Goal: Task Accomplishment & Management: Complete application form

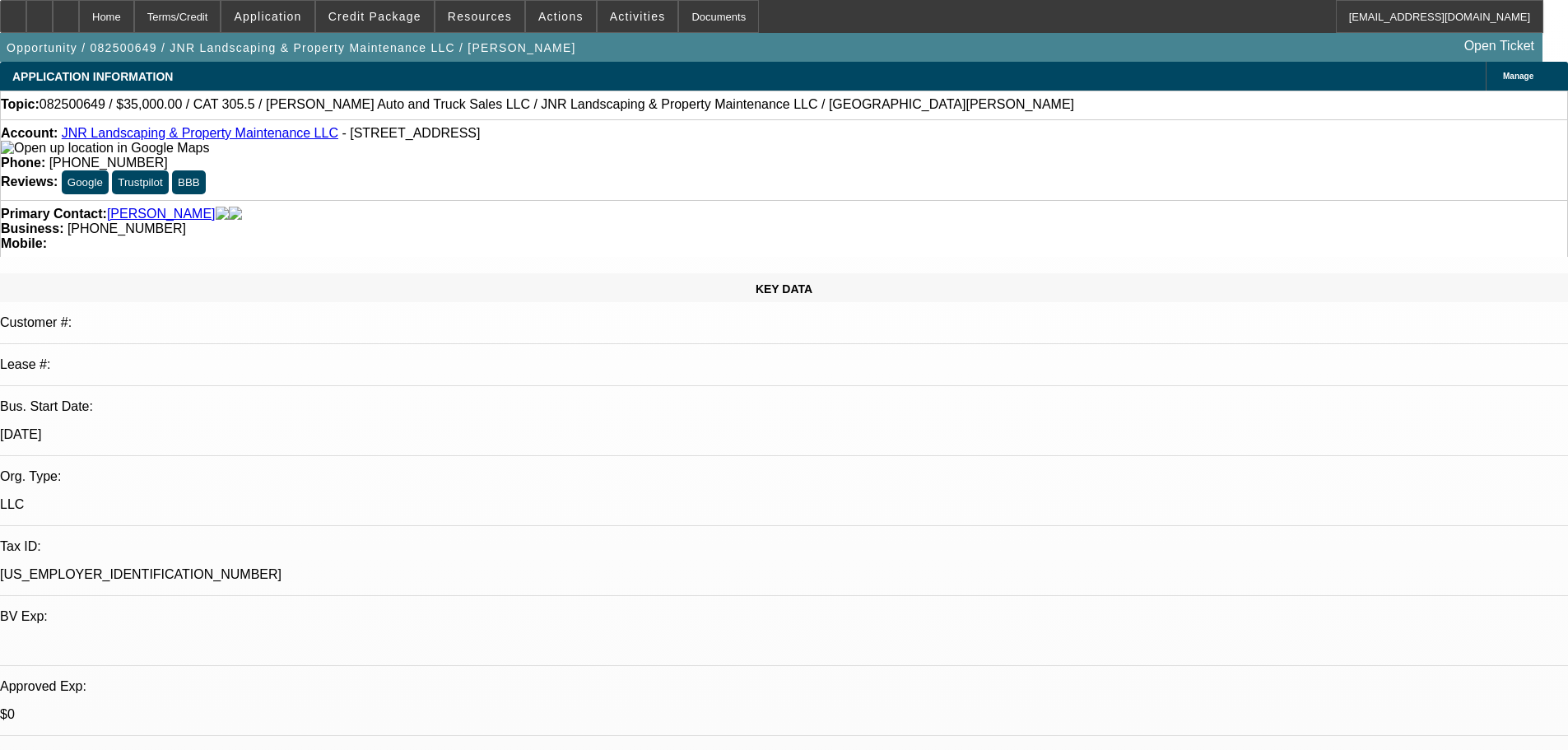
select select "0"
select select "6"
select select "0"
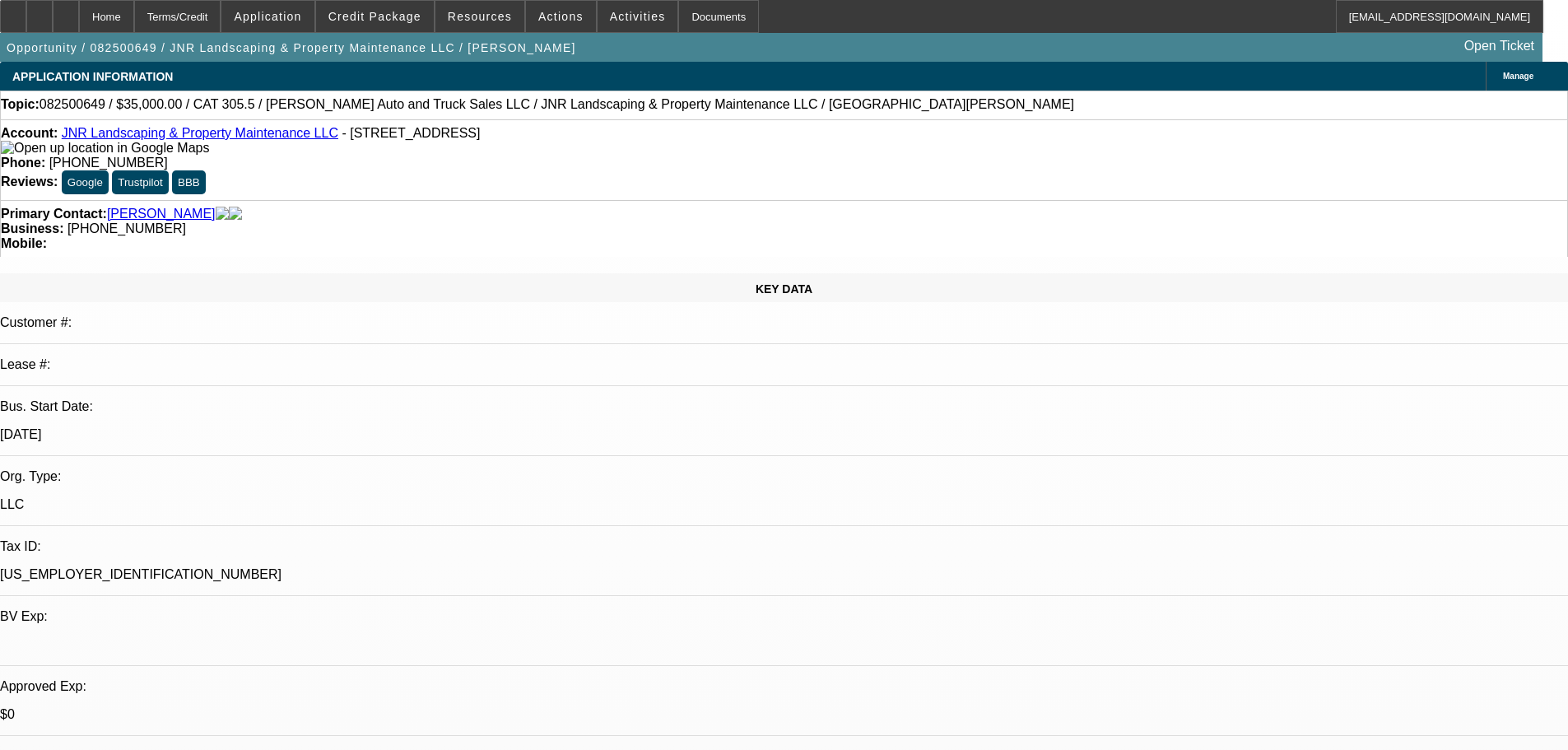
select select "0"
select select "6"
select select "0"
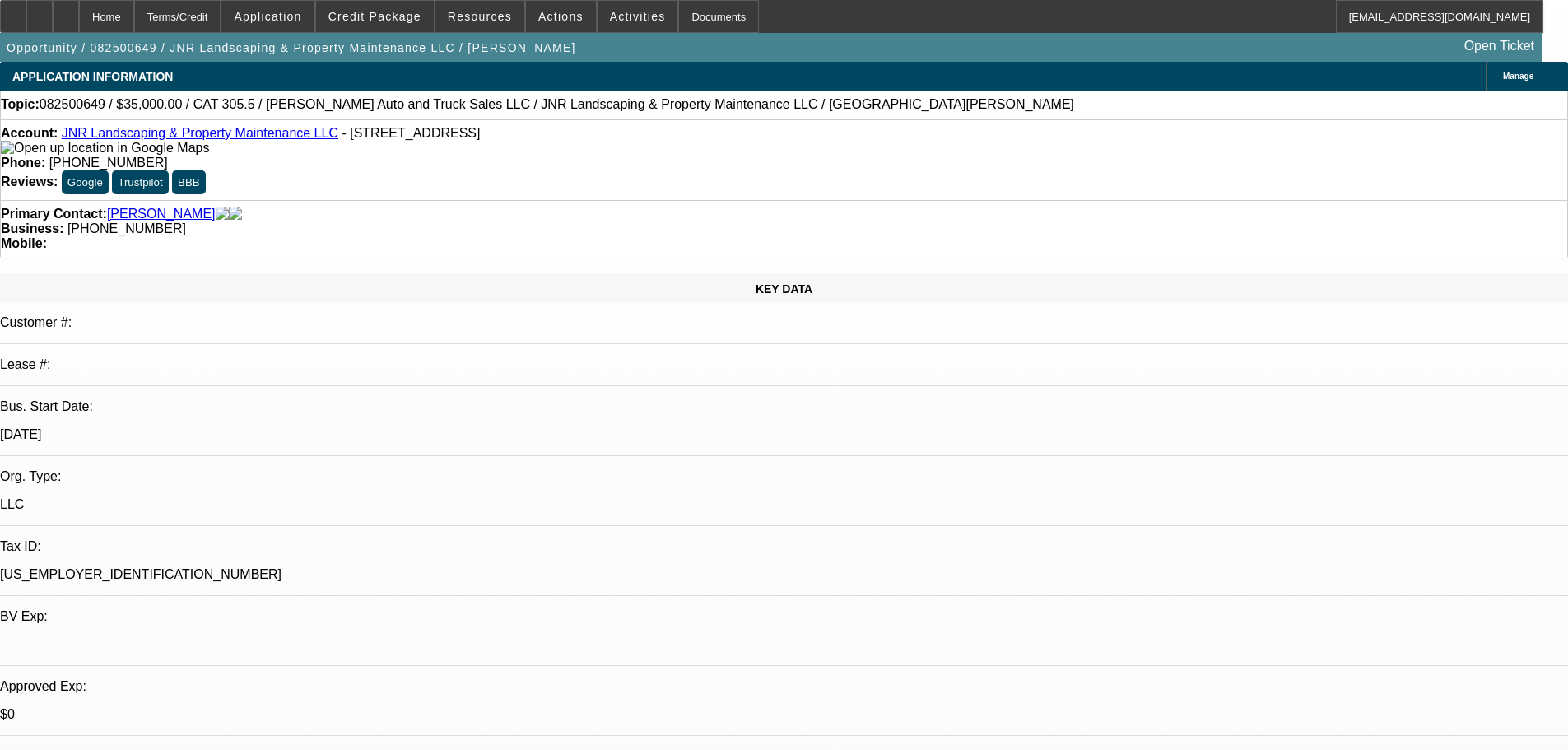
select select "0"
select select "6"
select select "0"
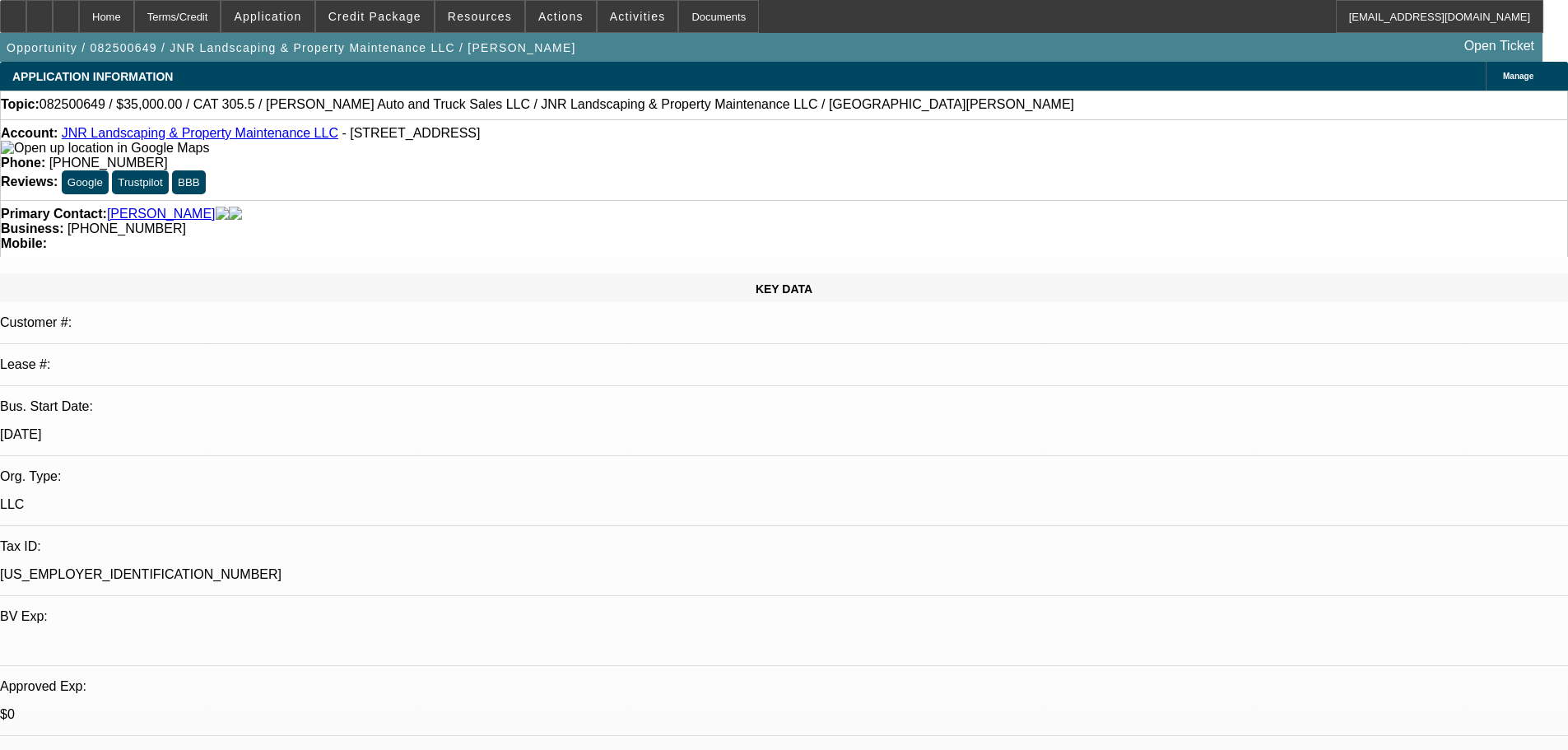
select select "6"
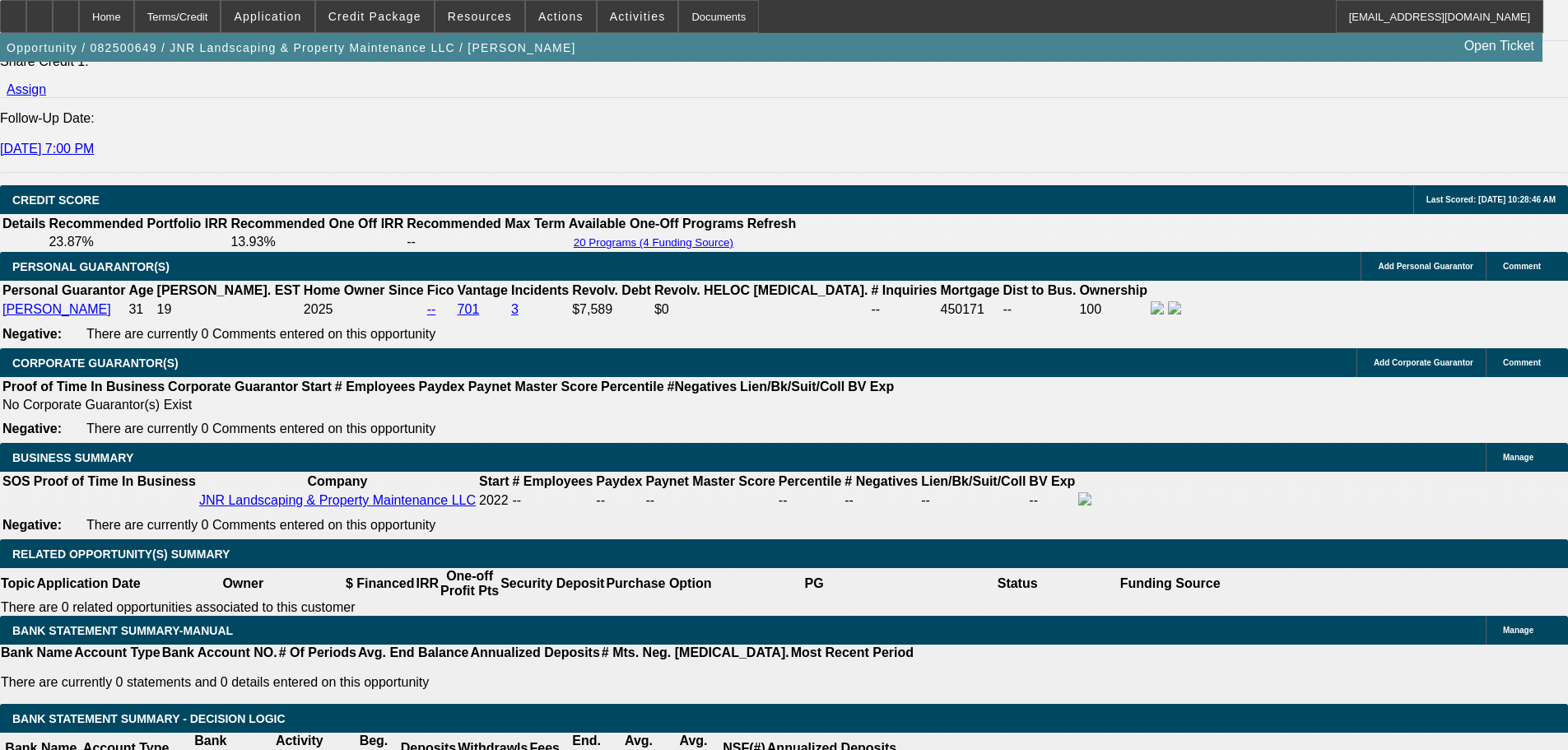
scroll to position [2140, 0]
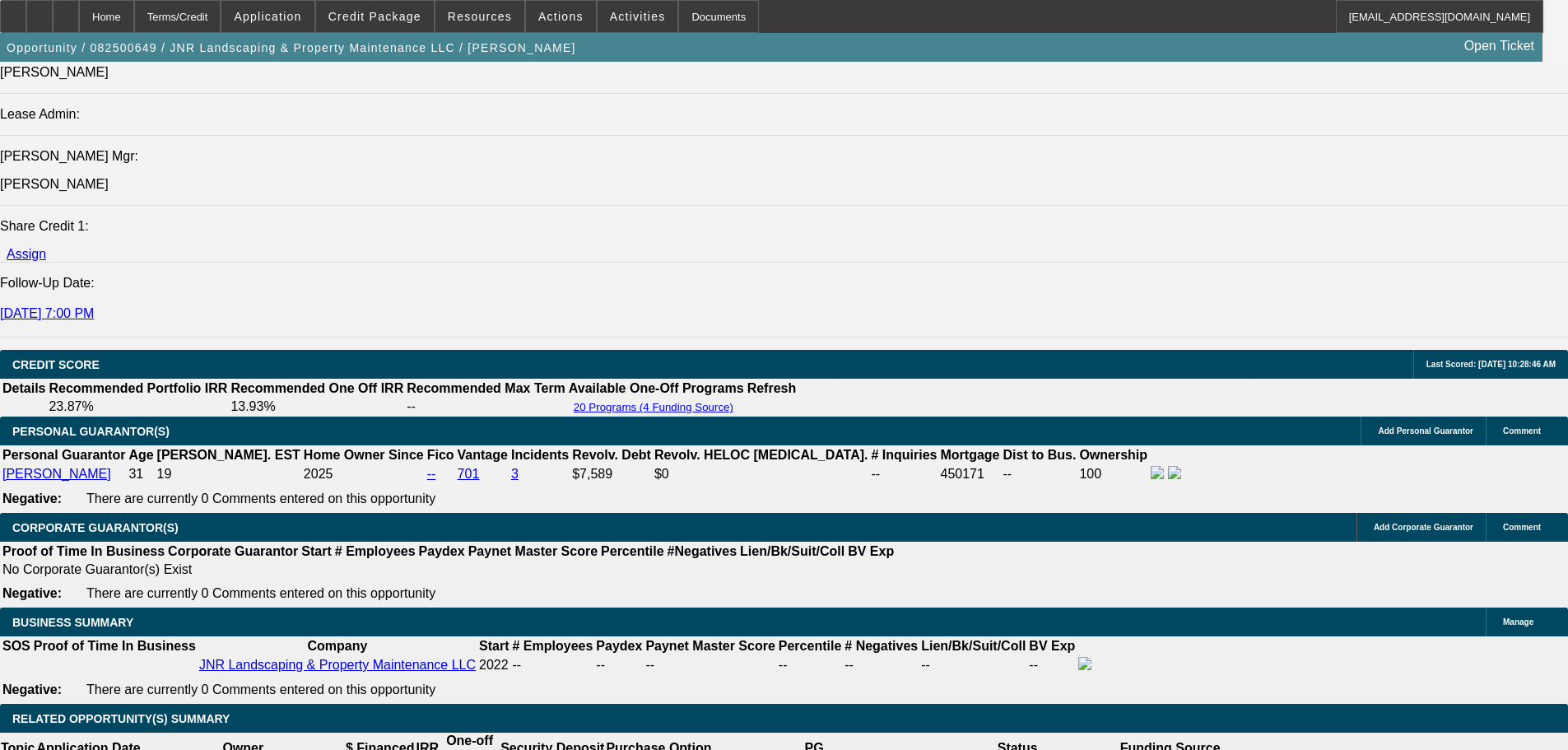
select select "0"
select select "6"
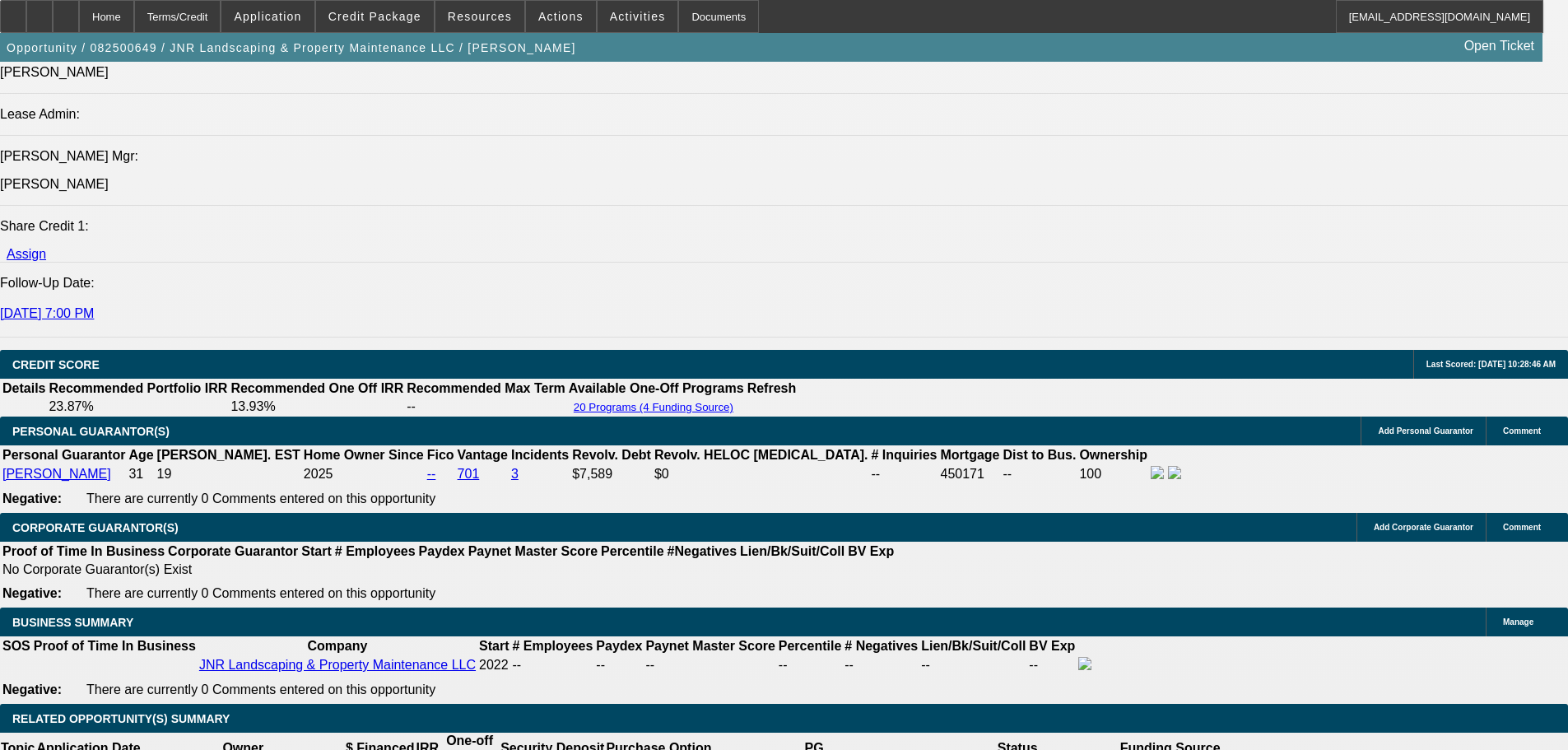
select select "0"
select select "6"
select select "0"
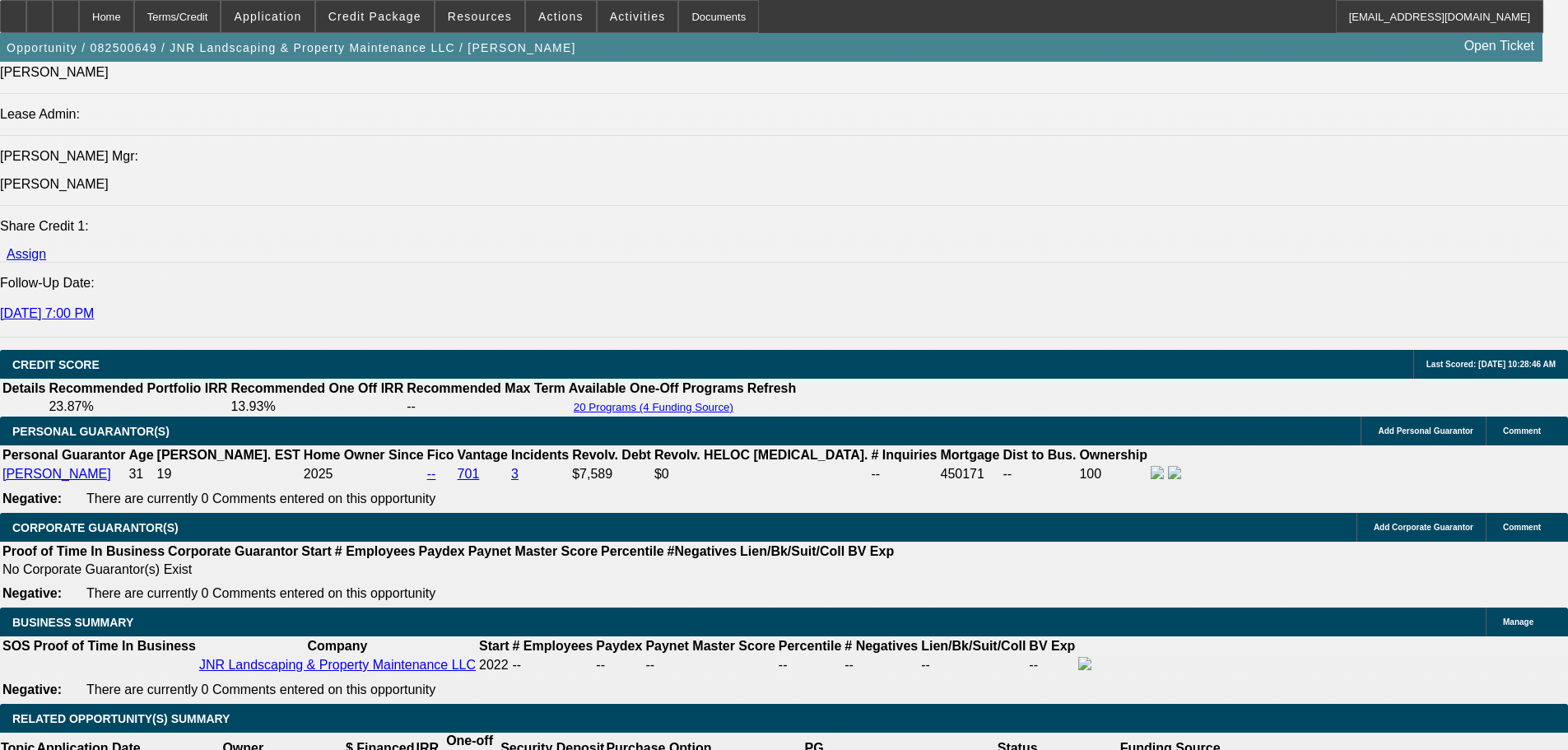
select select "0"
select select "6"
select select "0"
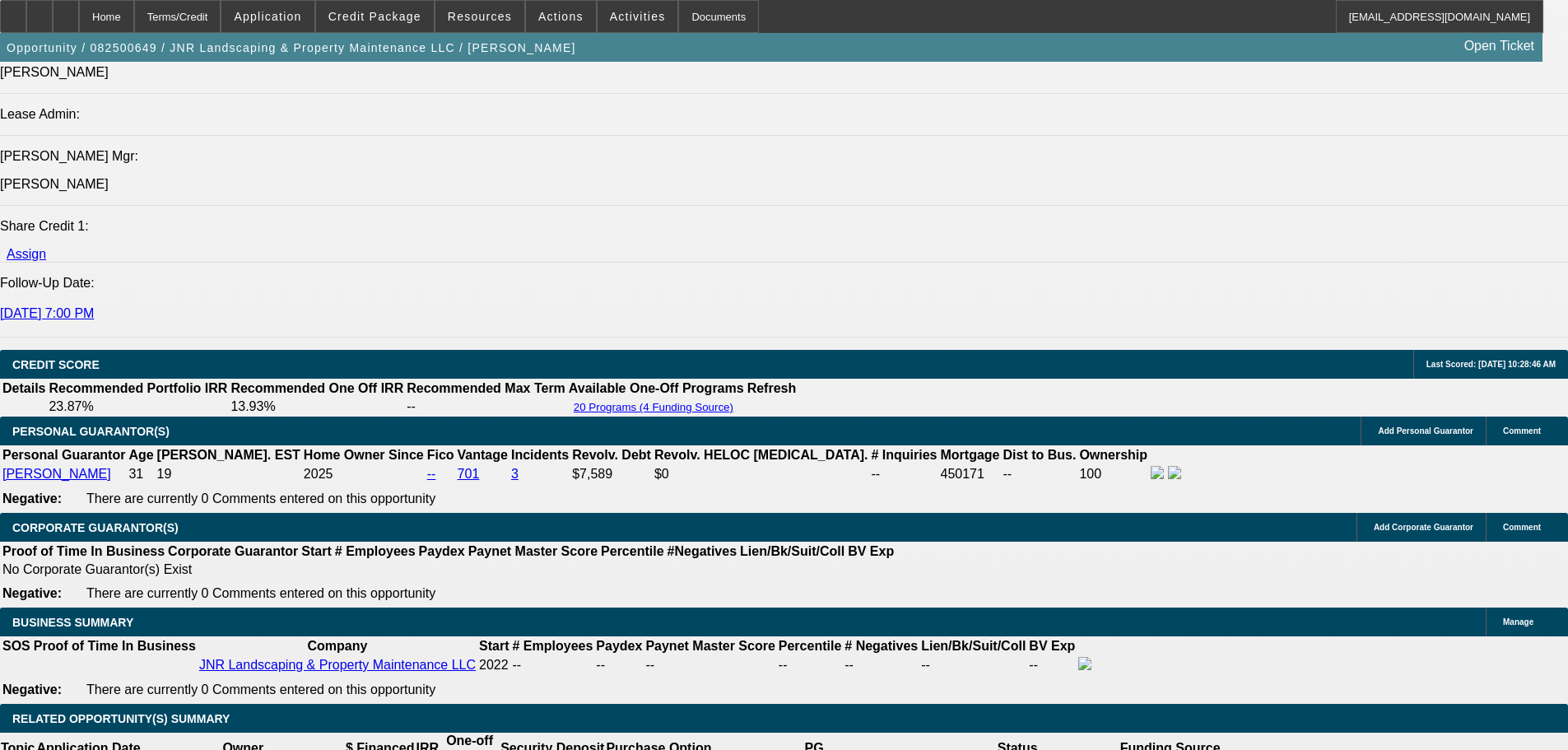
select select "0"
select select "6"
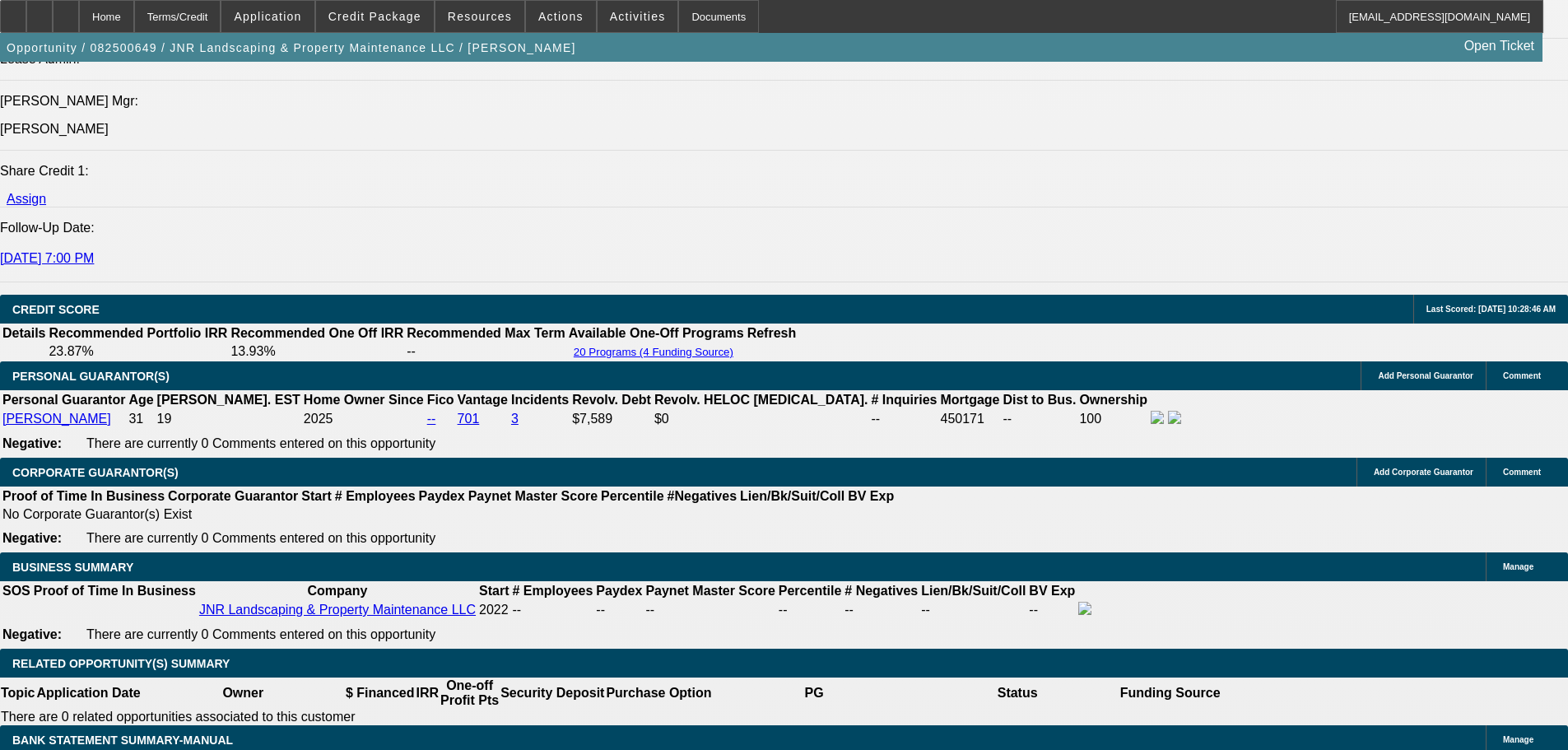
scroll to position [2222, 0]
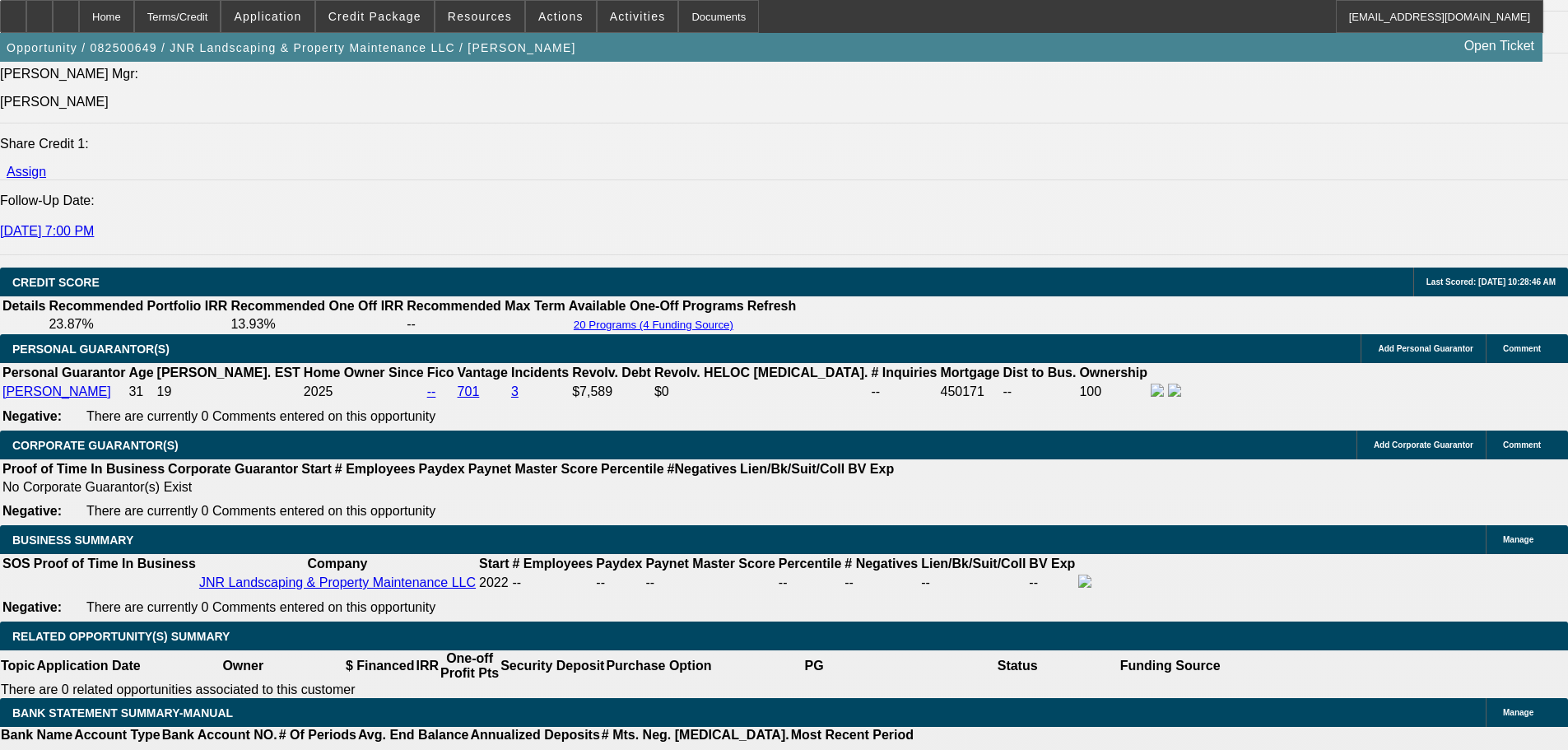
drag, startPoint x: 655, startPoint y: 495, endPoint x: 753, endPoint y: 499, distance: 98.1
type input "975"
type input "UNKNOWN"
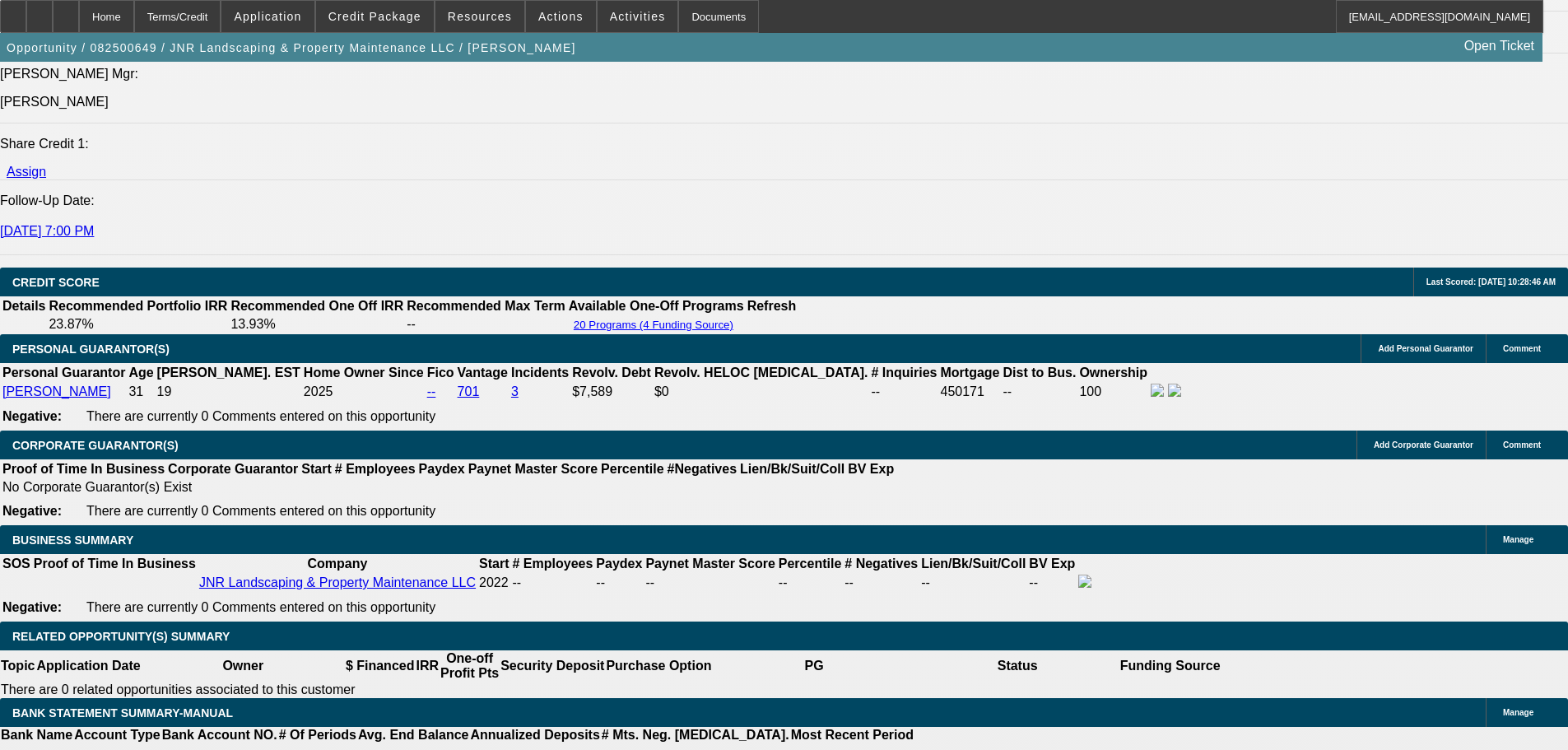
type input "22.4"
type input "$975.00"
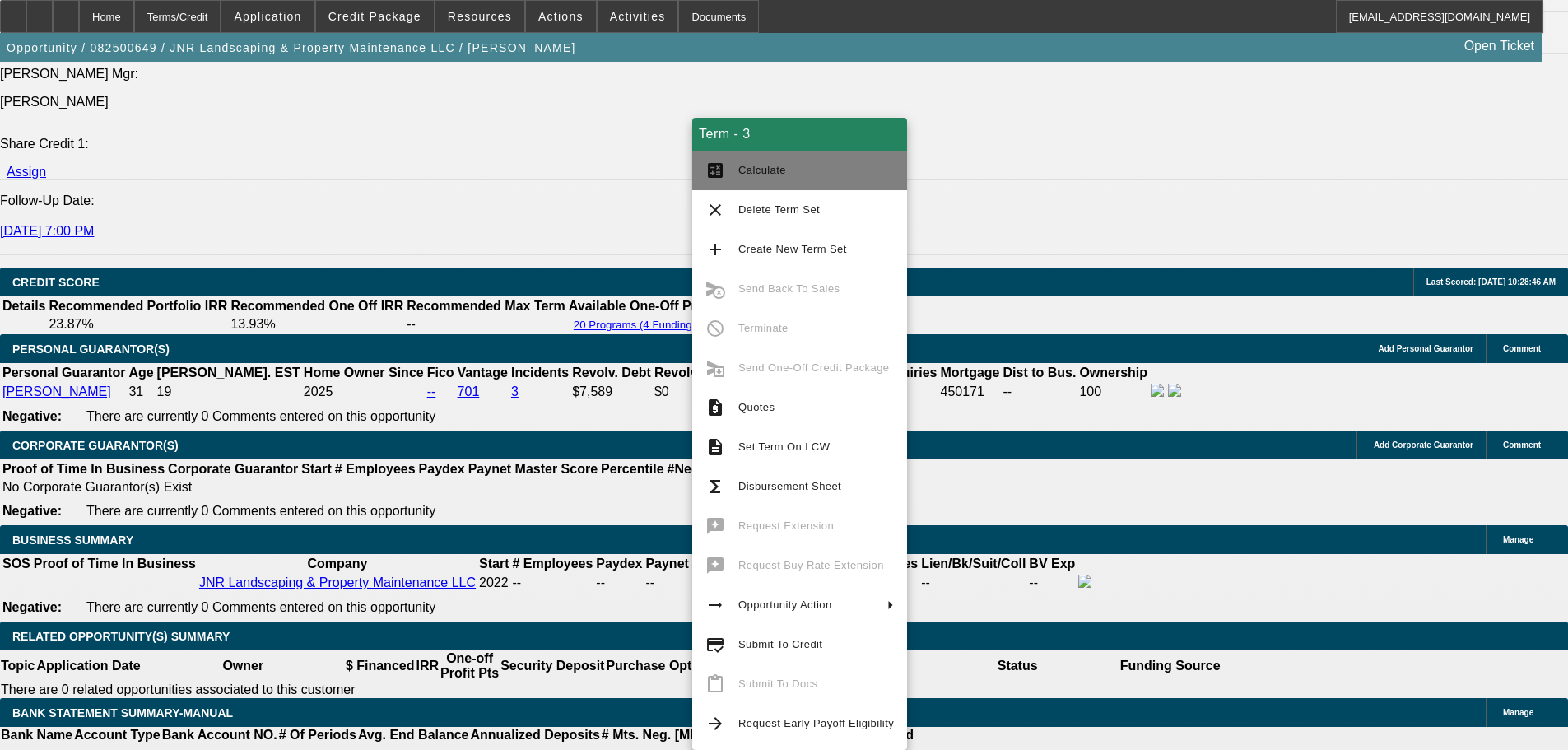
click at [801, 177] on span "Calculate" at bounding box center [815, 170] width 156 height 20
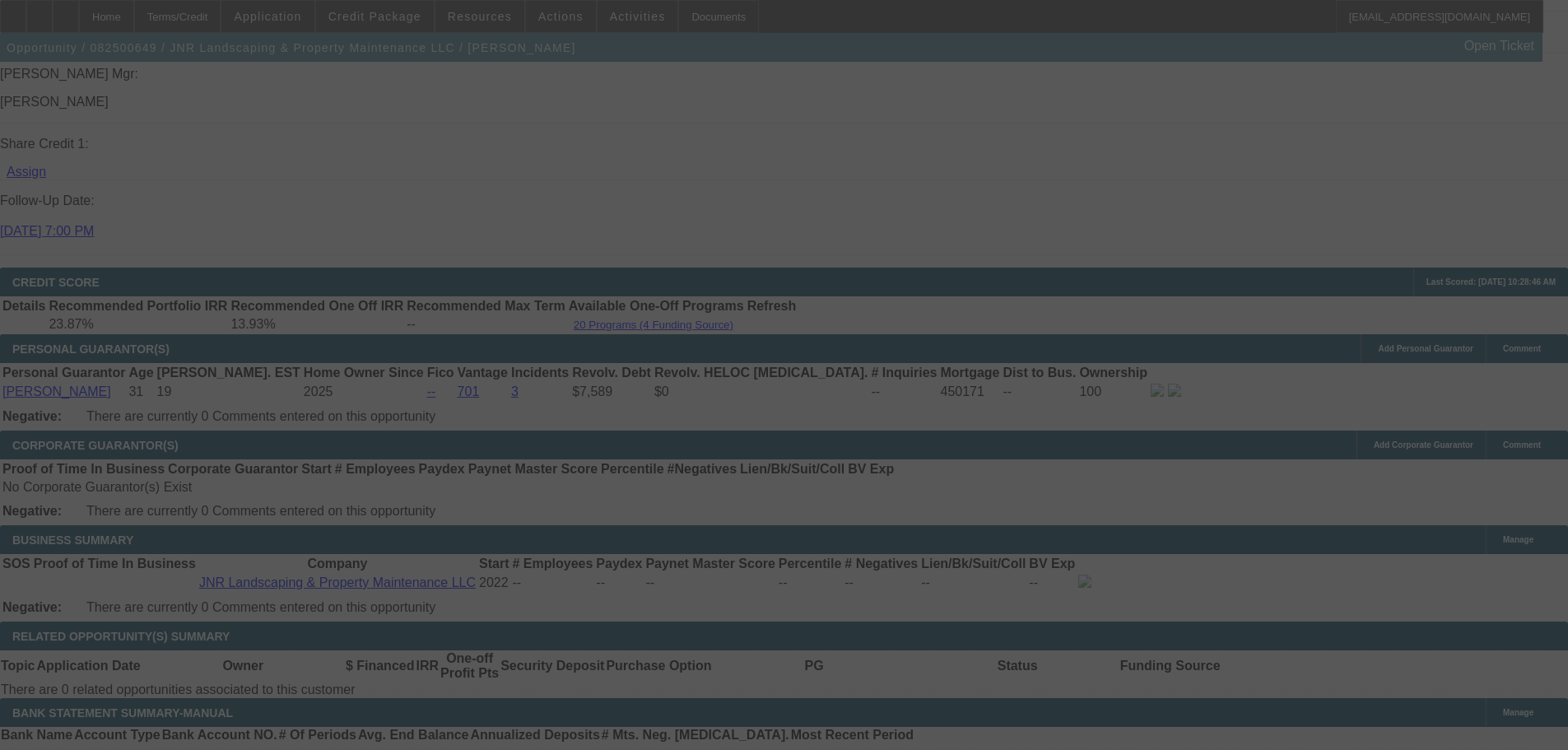
select select "0"
select select "6"
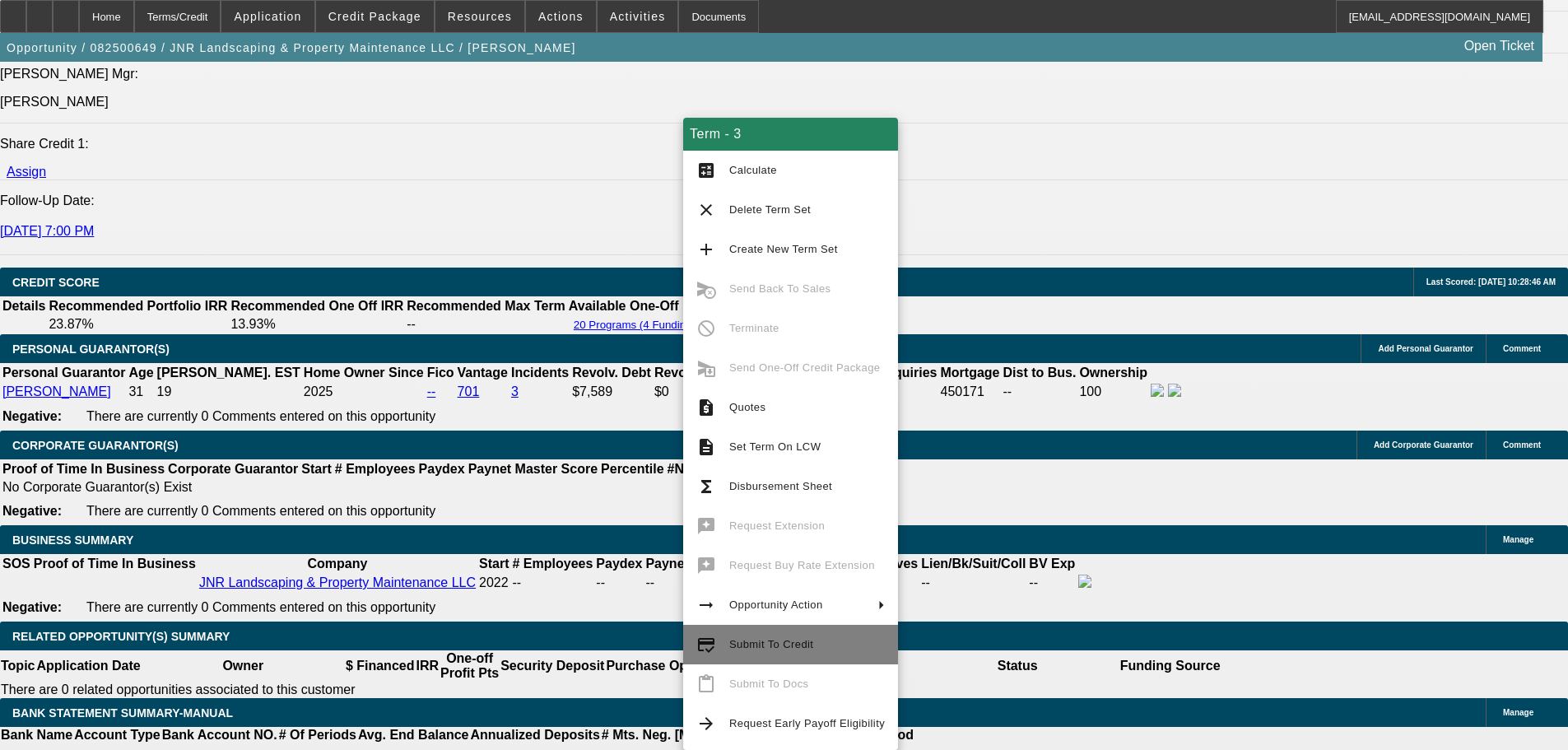
click at [783, 651] on span "Submit To Credit" at bounding box center [807, 644] width 156 height 20
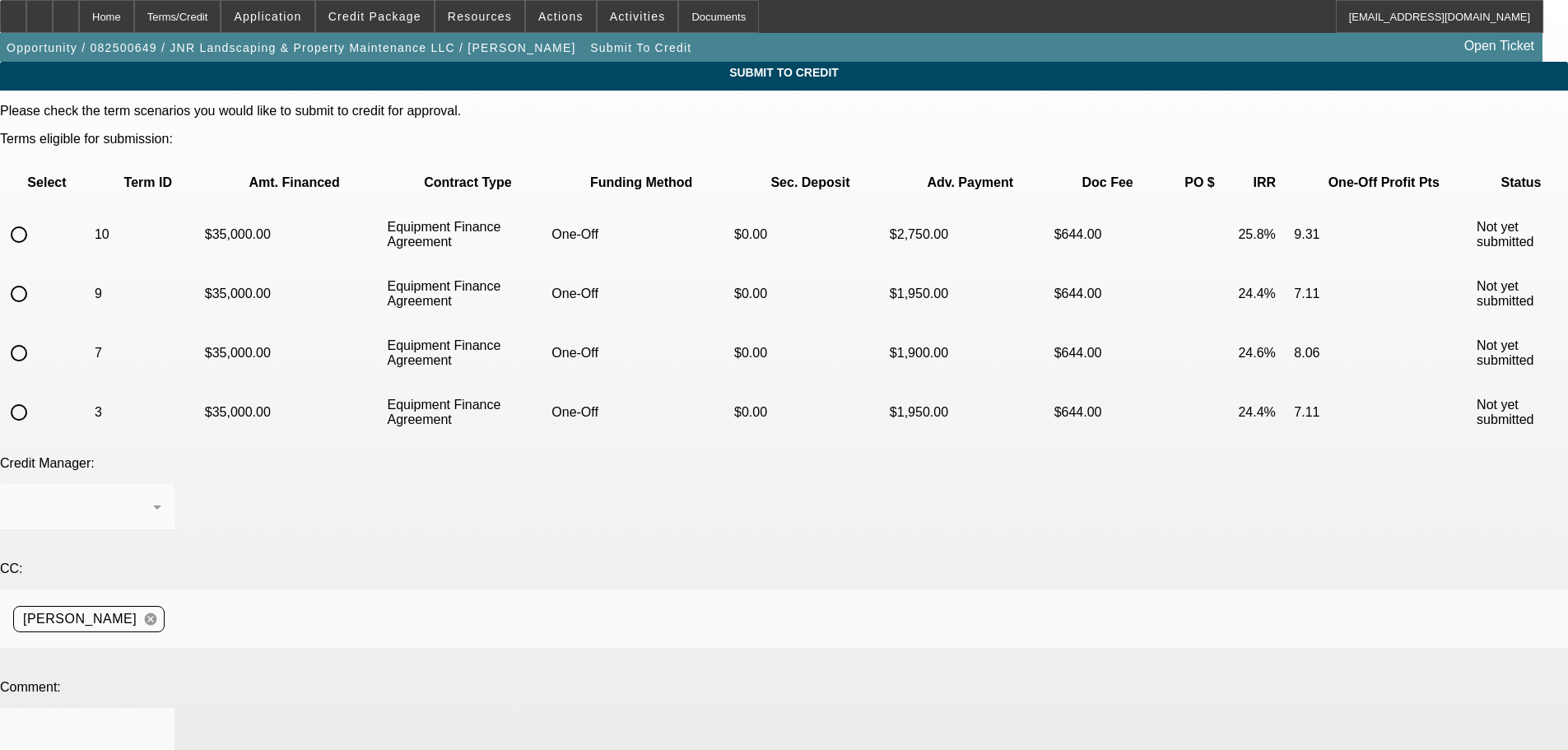
click at [36, 396] on input "radio" at bounding box center [19, 413] width 33 height 33
radio input "true"
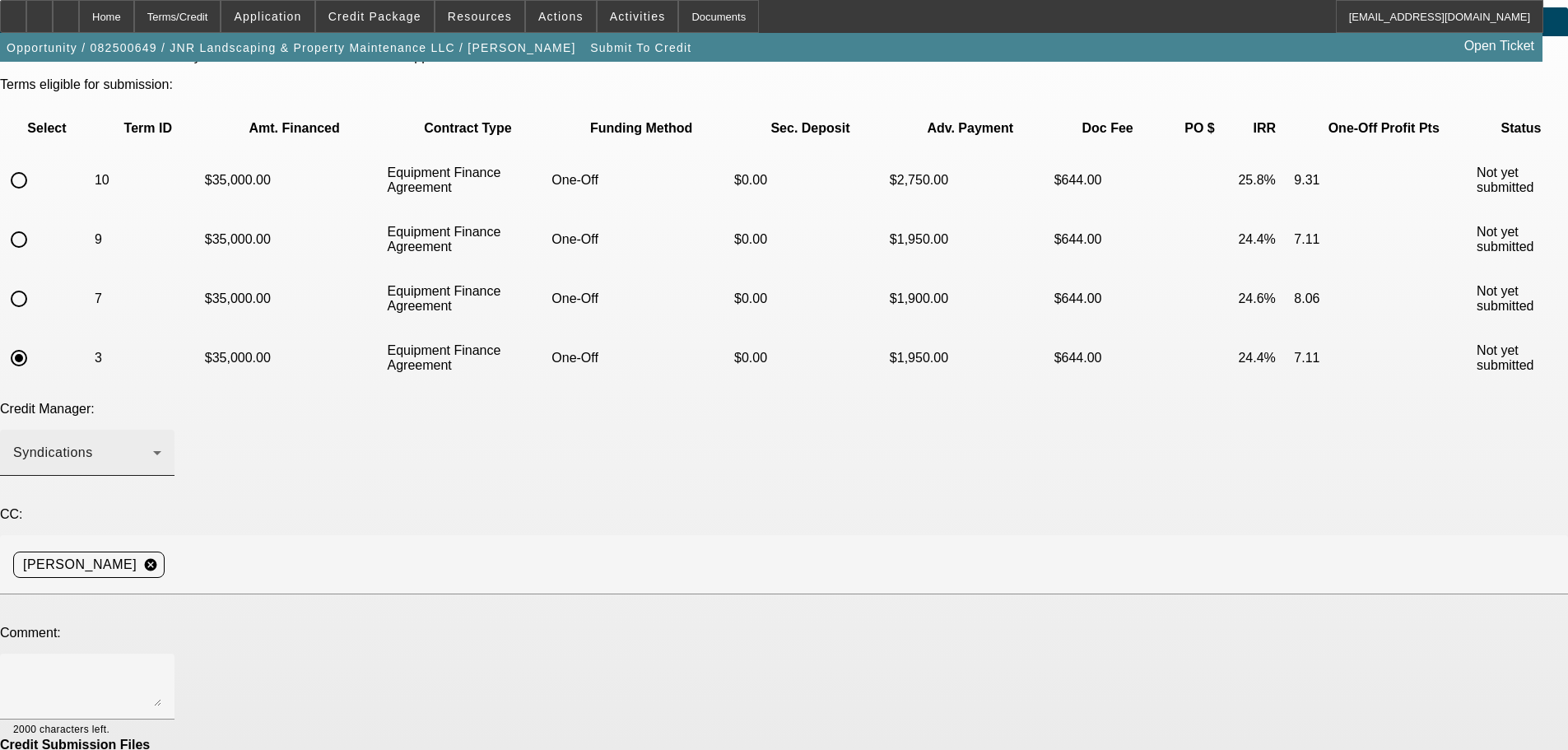
scroll to position [83, 0]
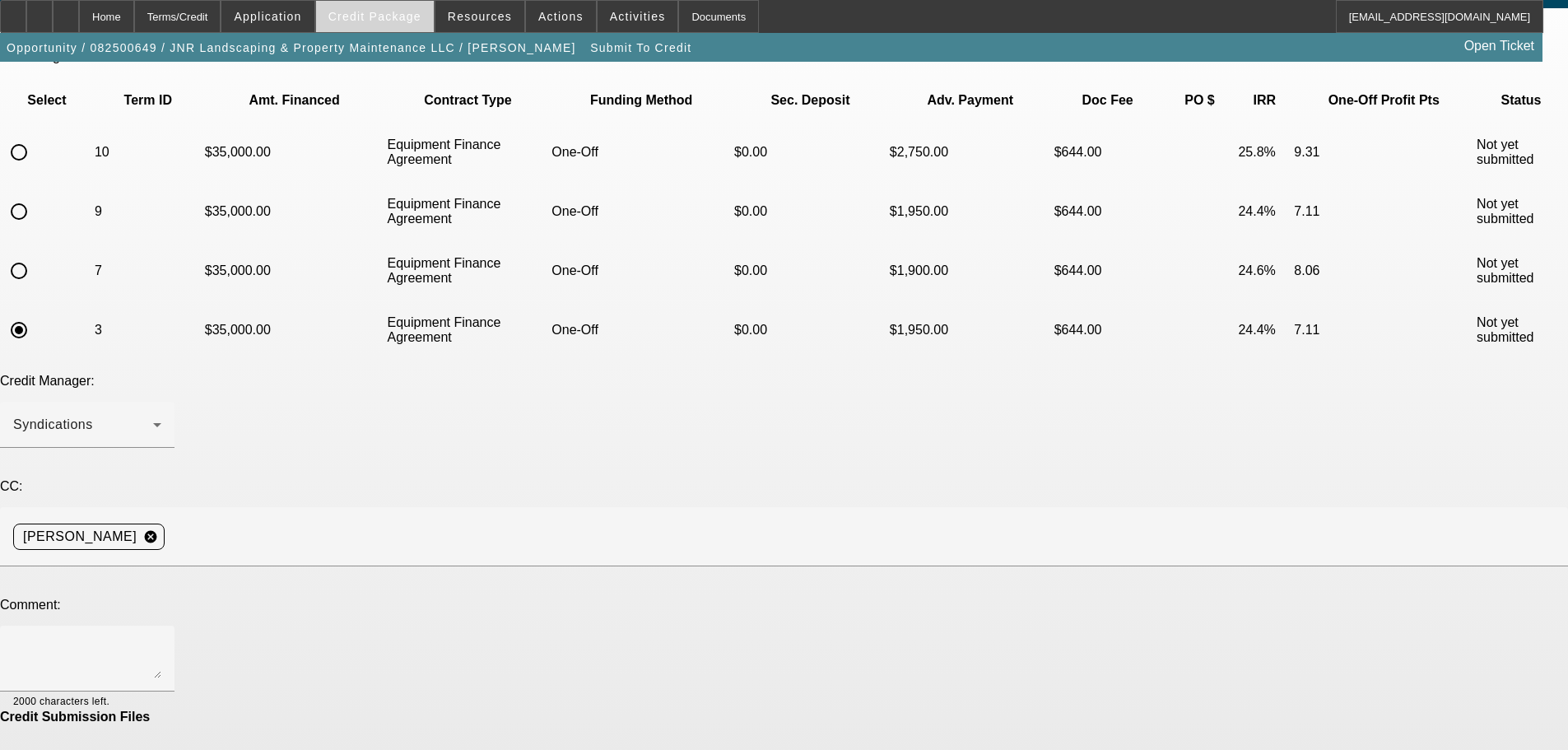
click at [389, 17] on span "Credit Package" at bounding box center [375, 16] width 93 height 13
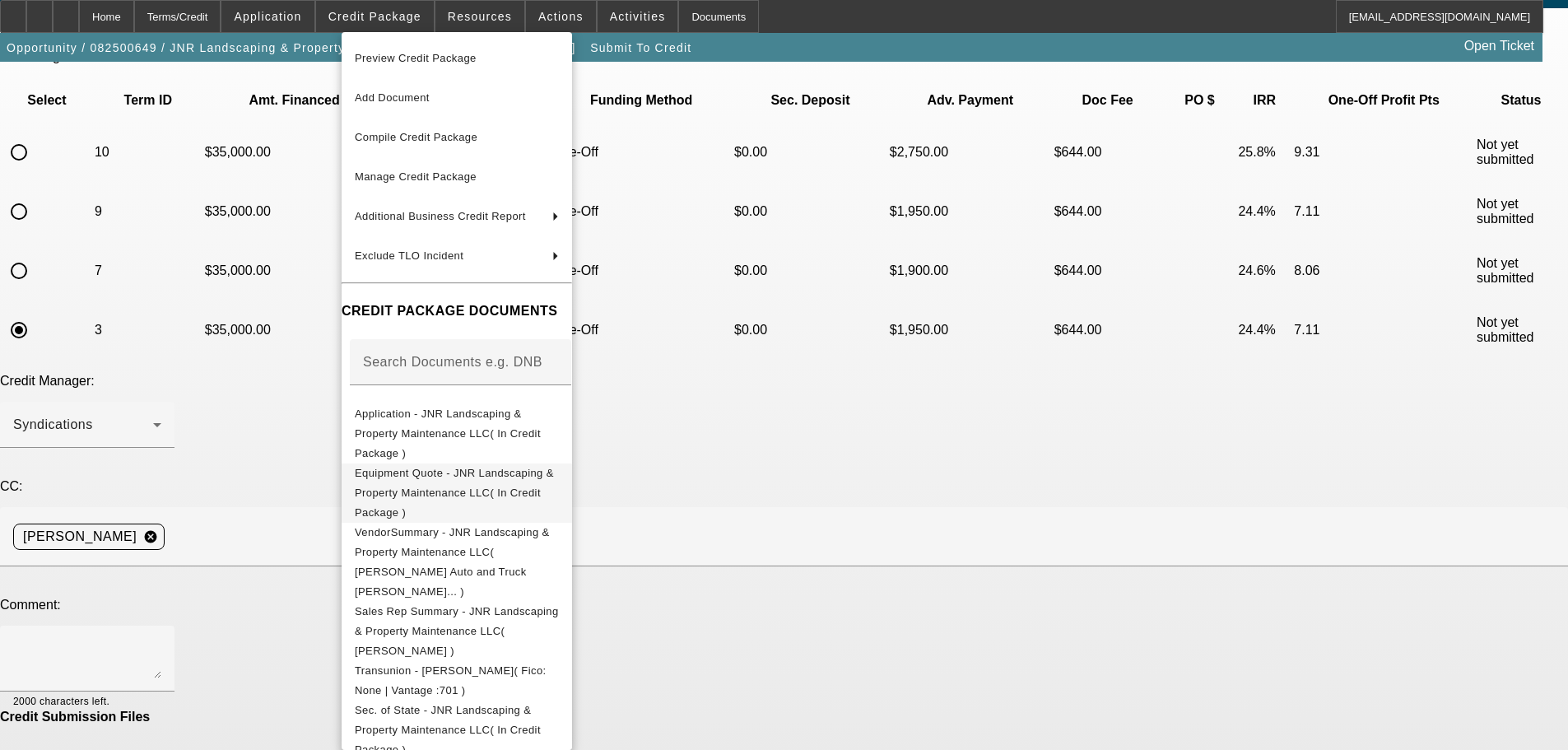
click at [531, 463] on span "Equipment Quote - JNR Landscaping & Property Maintenance LLC( In Credit Package…" at bounding box center [456, 493] width 204 height 59
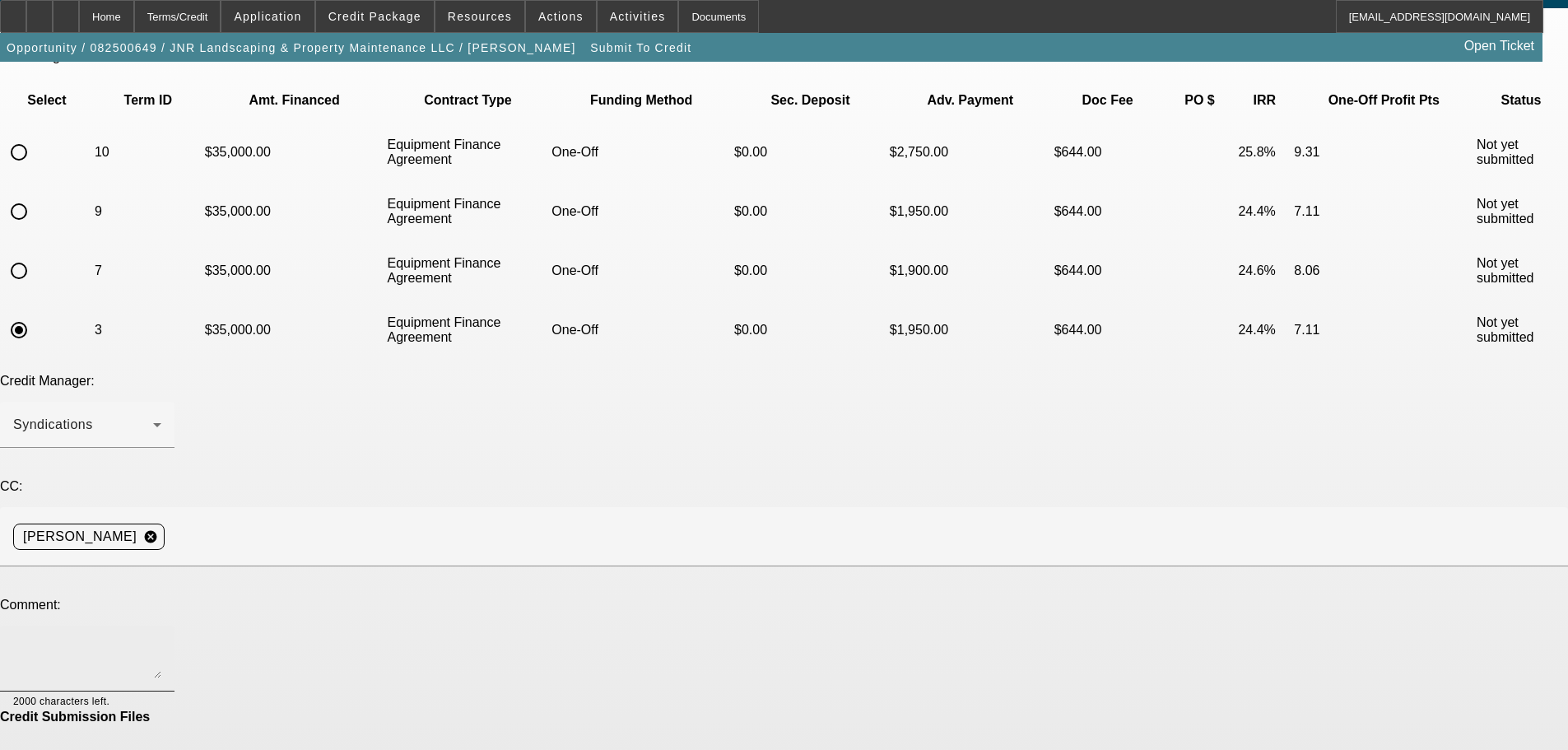
click at [162, 639] on textarea at bounding box center [87, 658] width 148 height 39
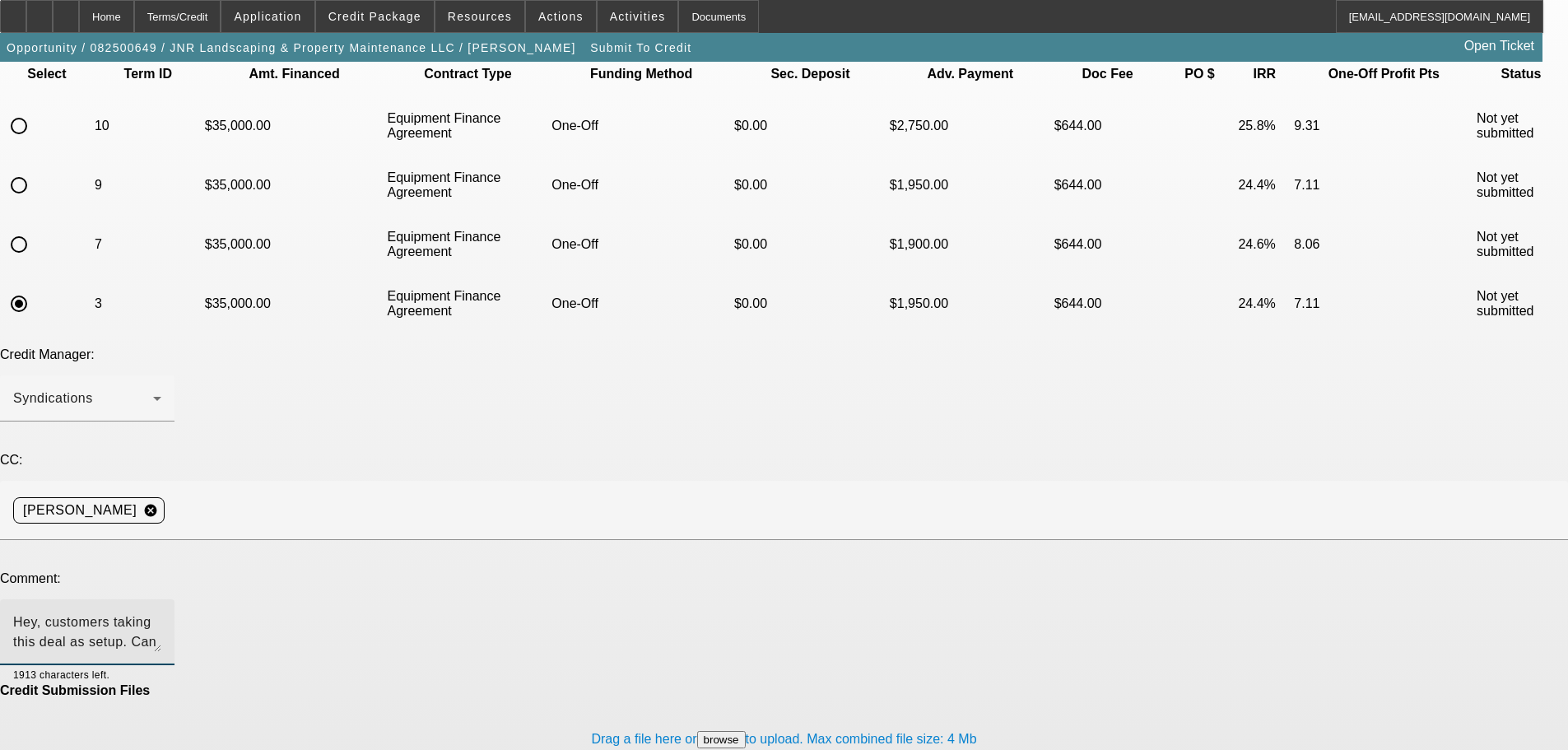
scroll to position [123, 0]
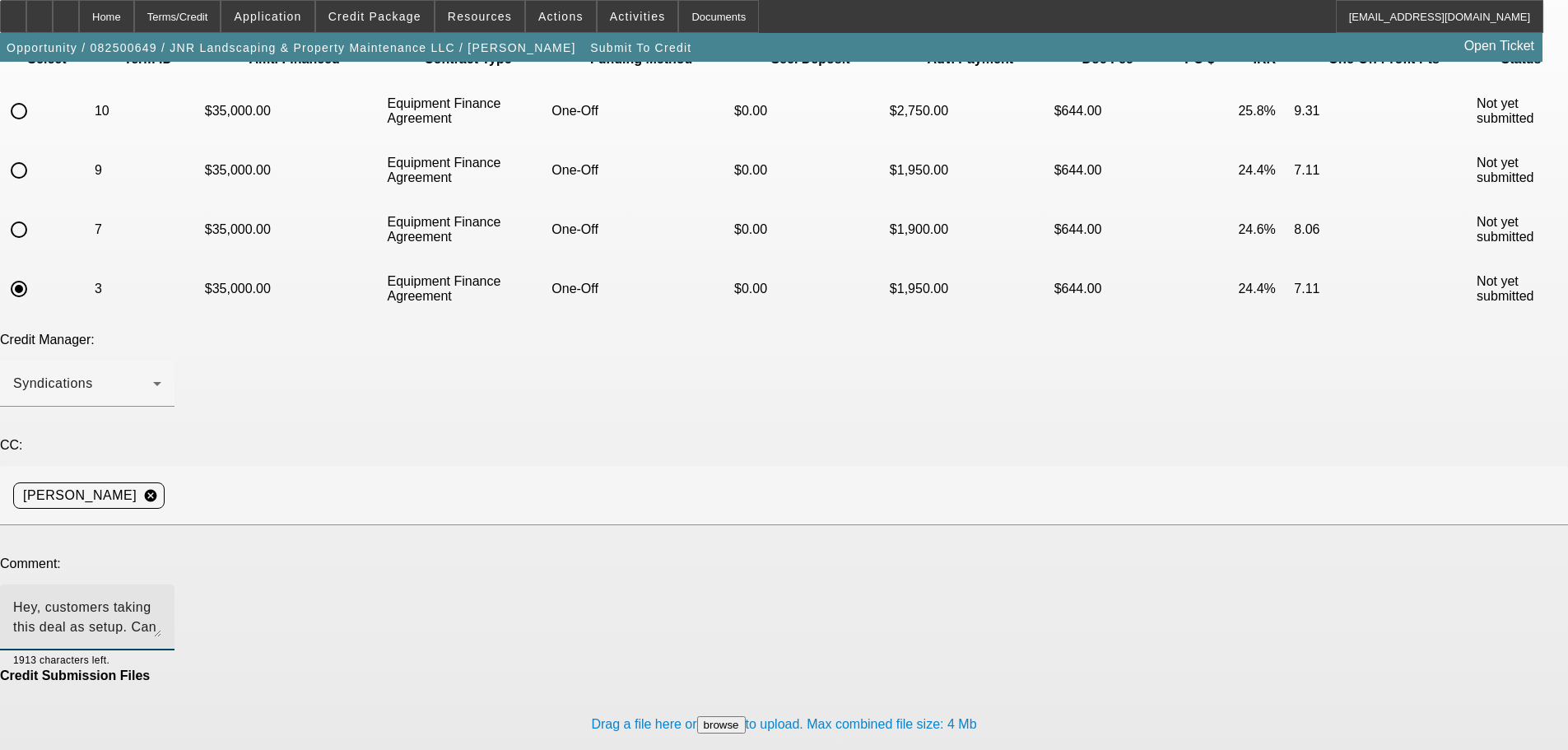
type textarea "Hey, customers taking this deal as setup. Can we send to FinPac to clear? Thank…"
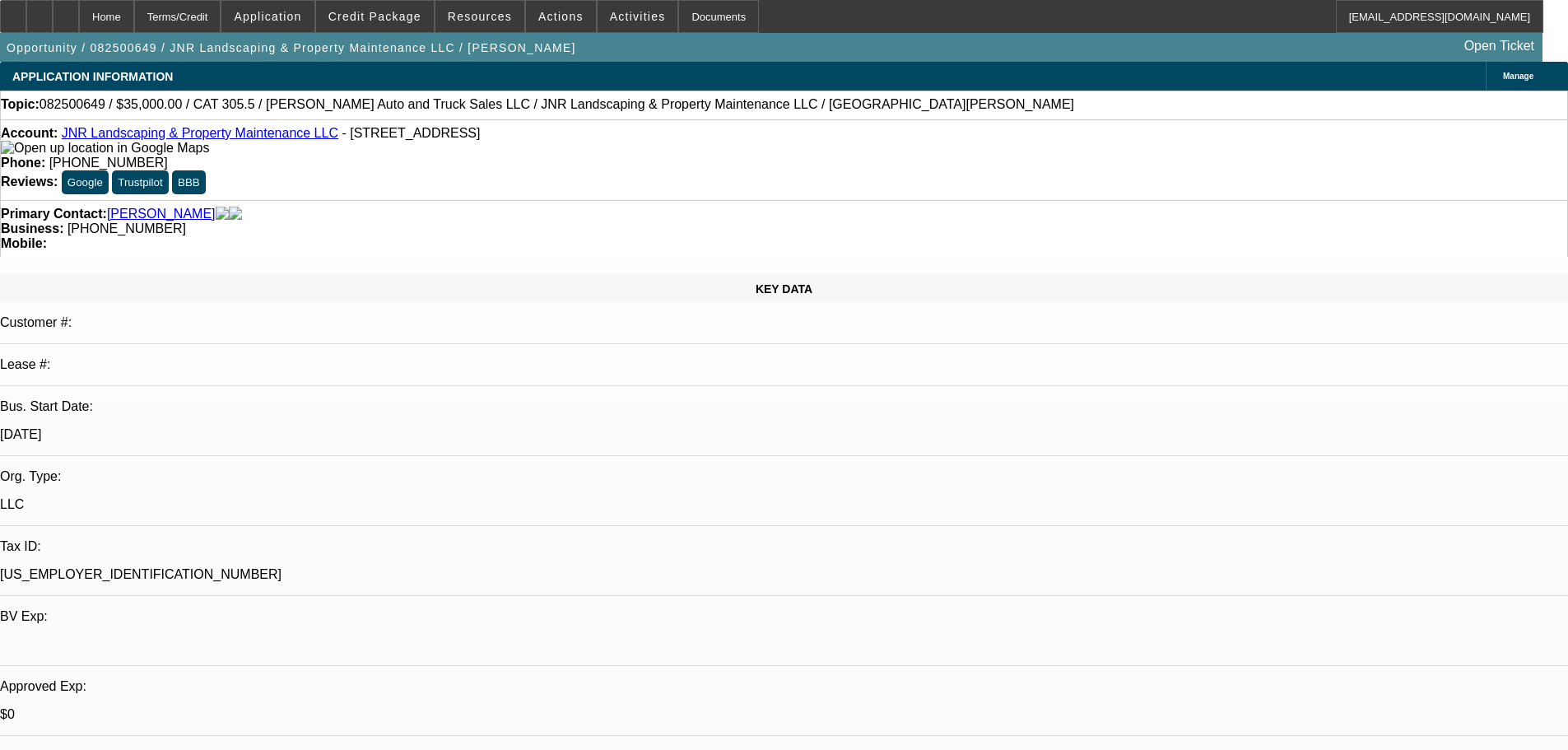
select select "0"
select select "6"
select select "0"
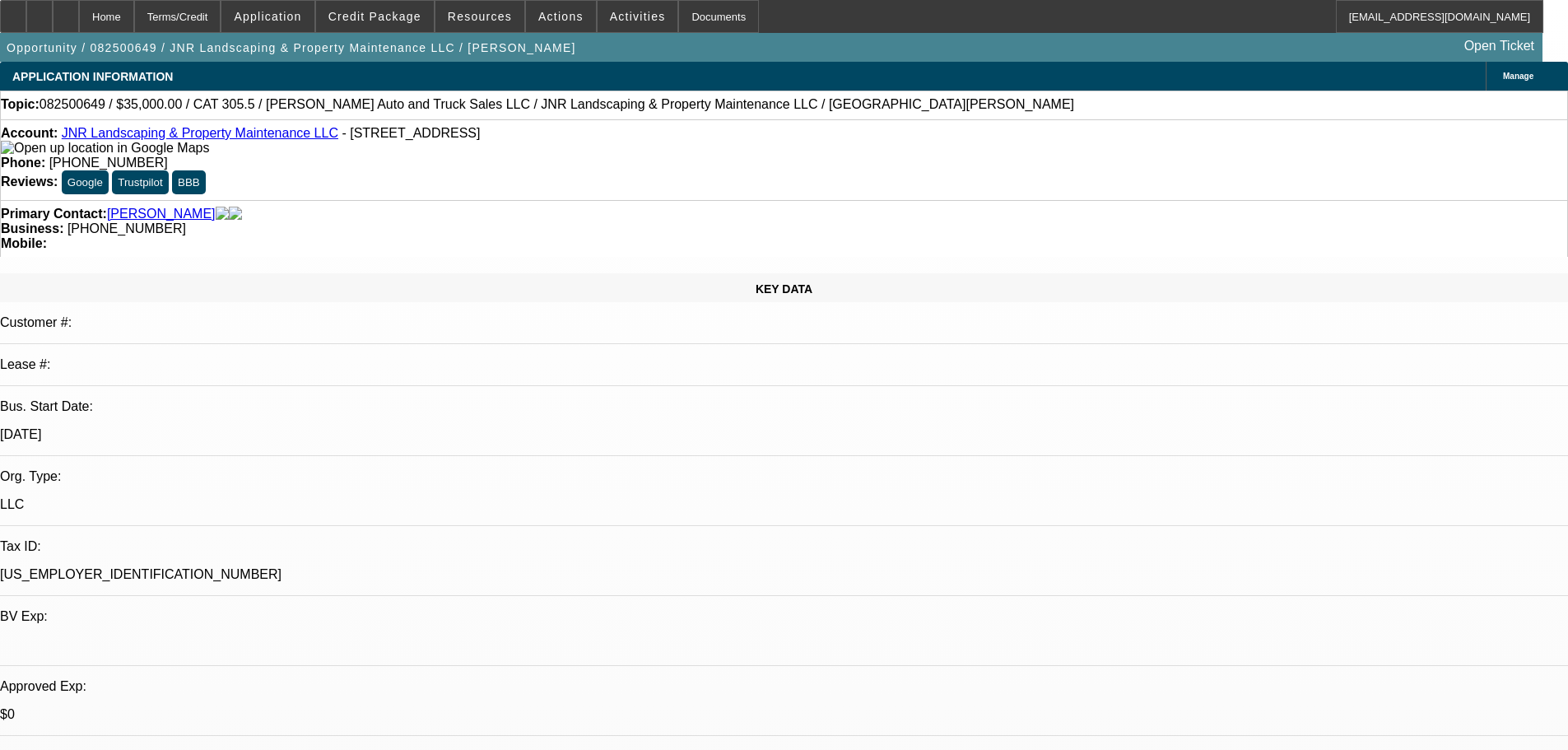
select select "0"
select select "6"
select select "0"
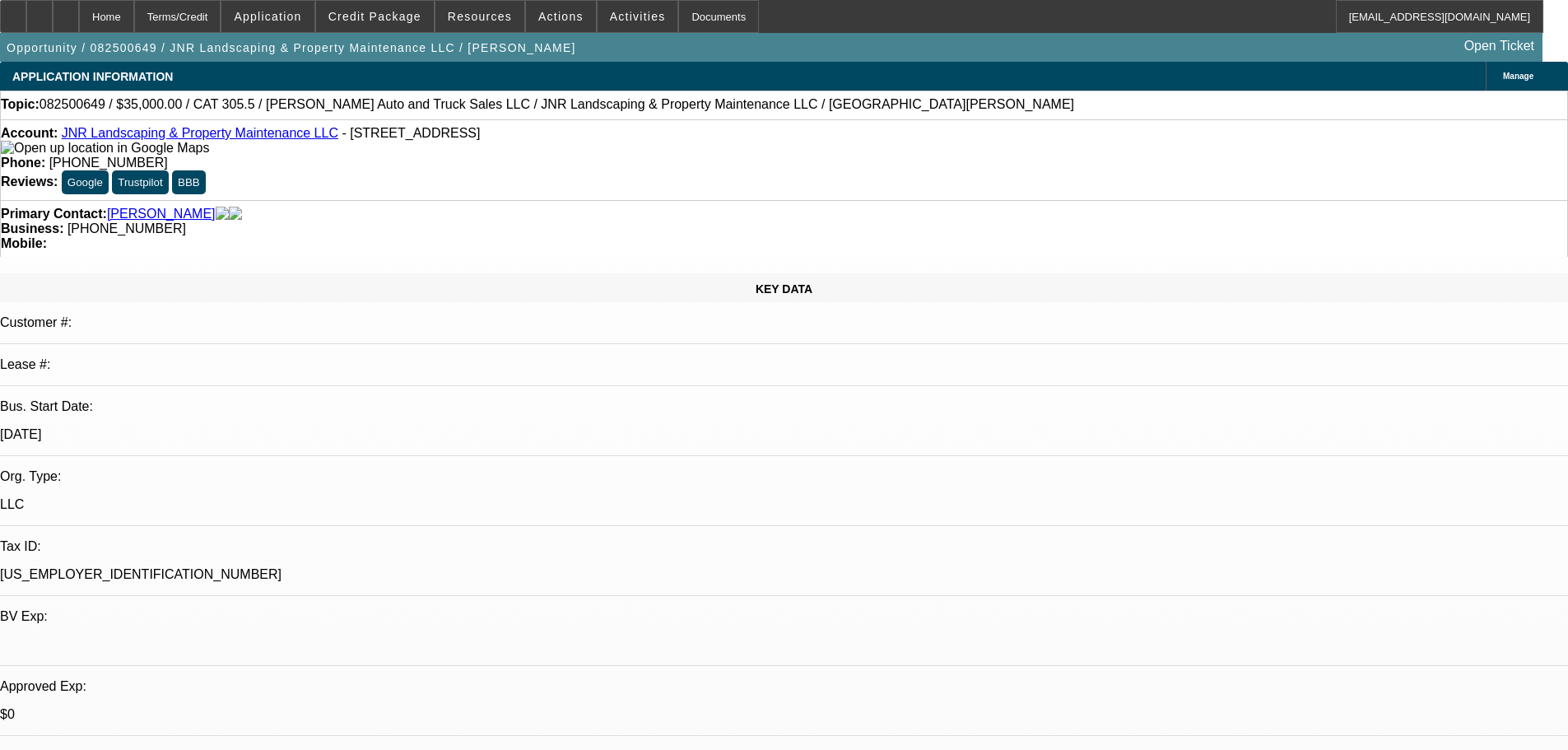
select select "0"
select select "6"
select select "0"
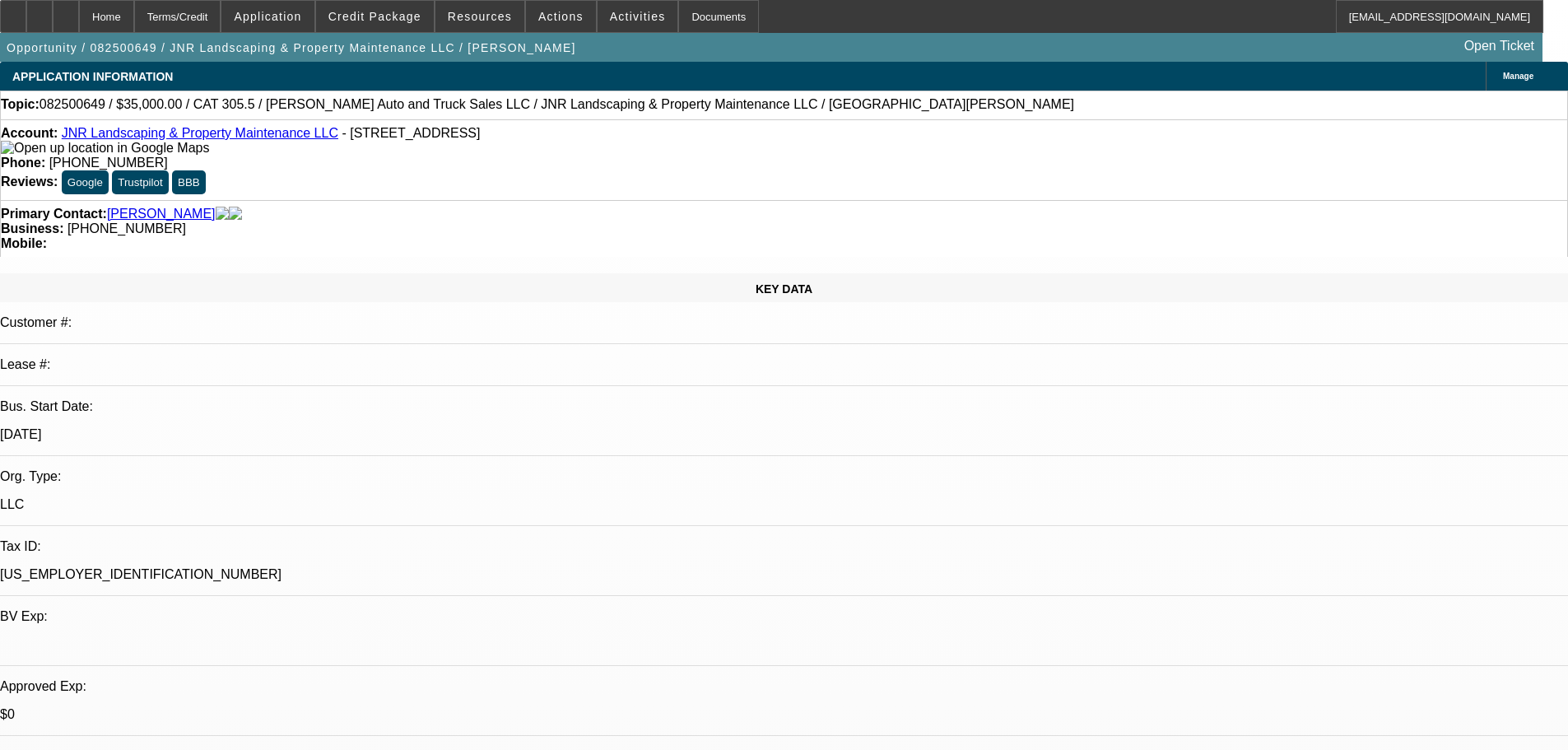
select select "6"
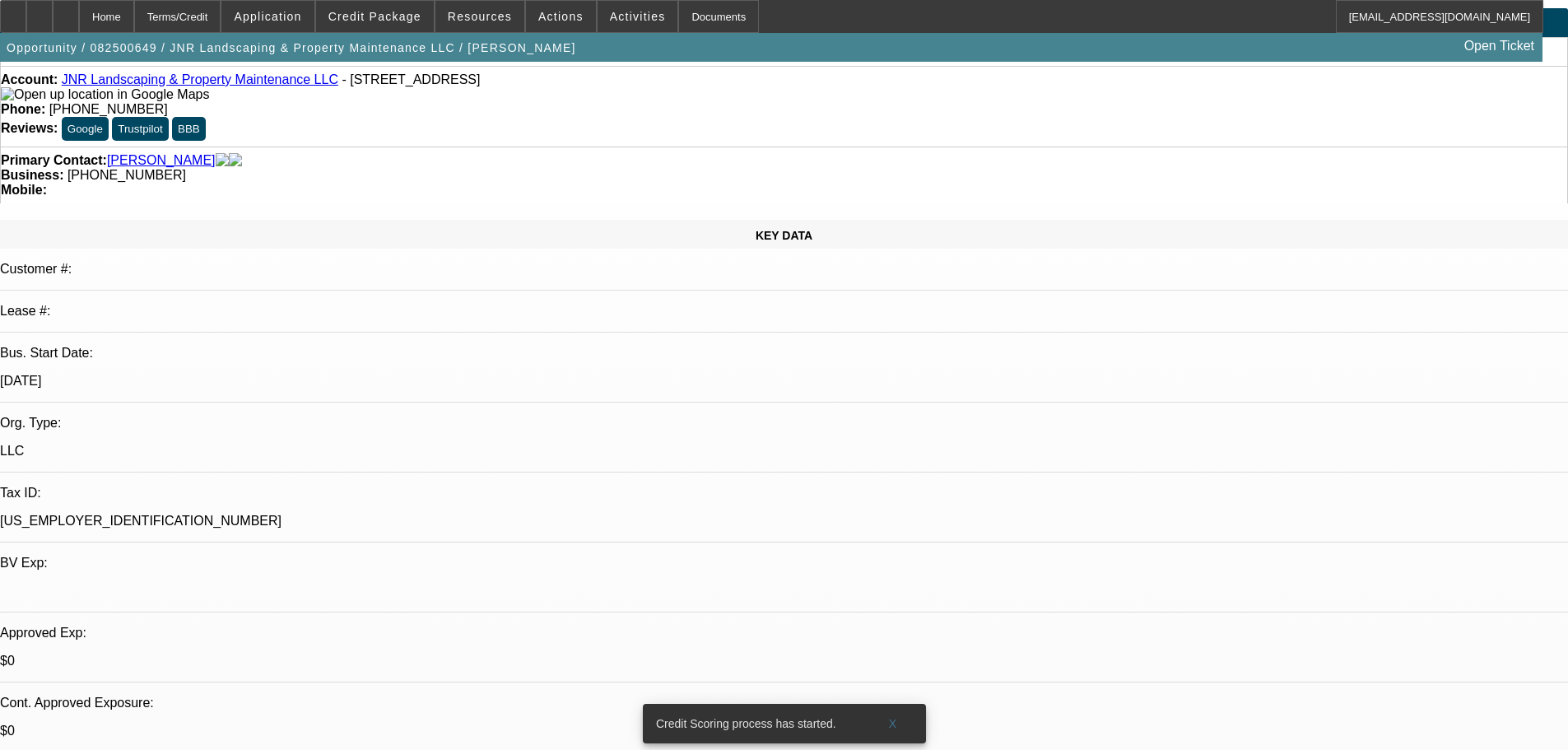
scroll to position [83, 0]
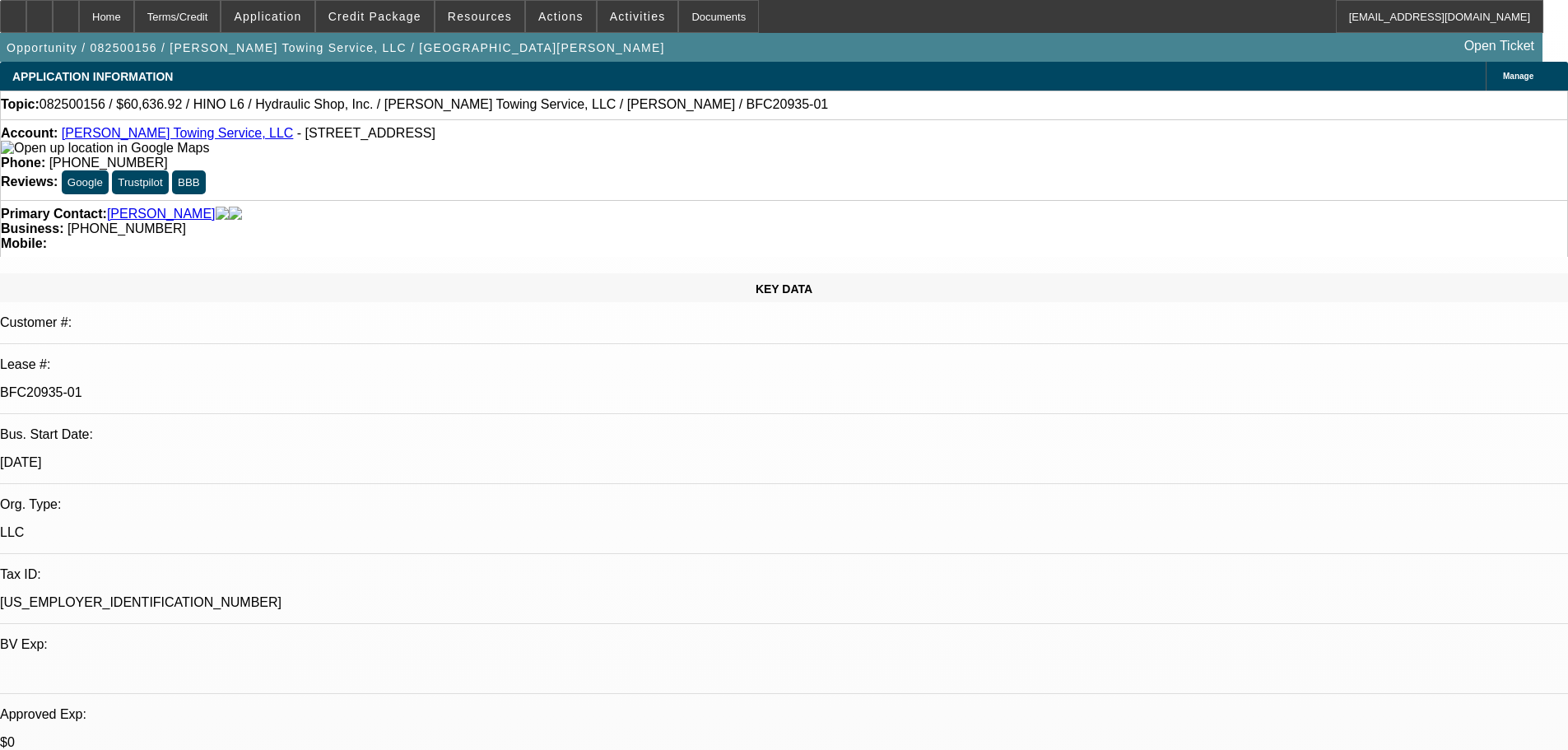
select select "0"
select select "6"
select select "0"
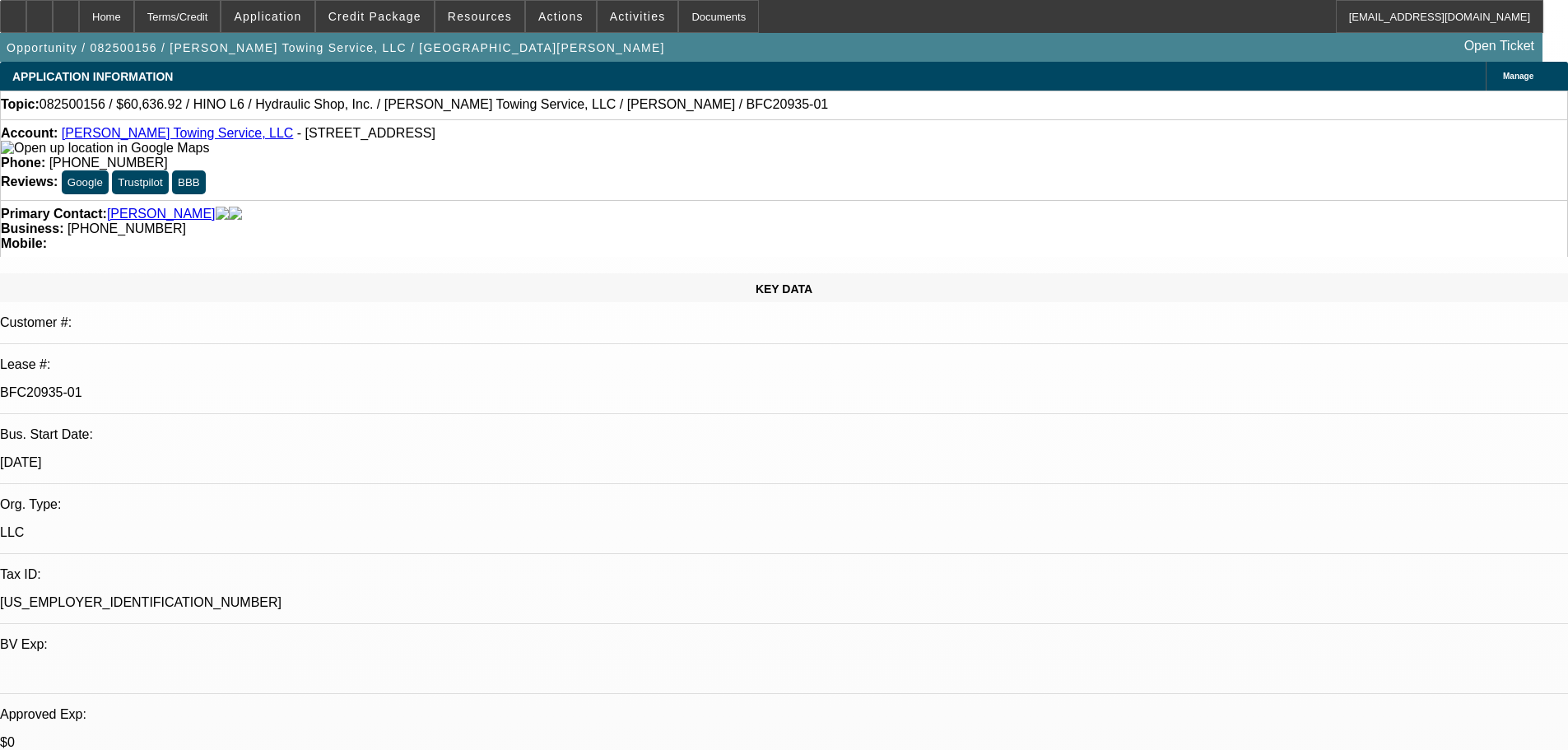
select select "0"
select select "6"
select select "0"
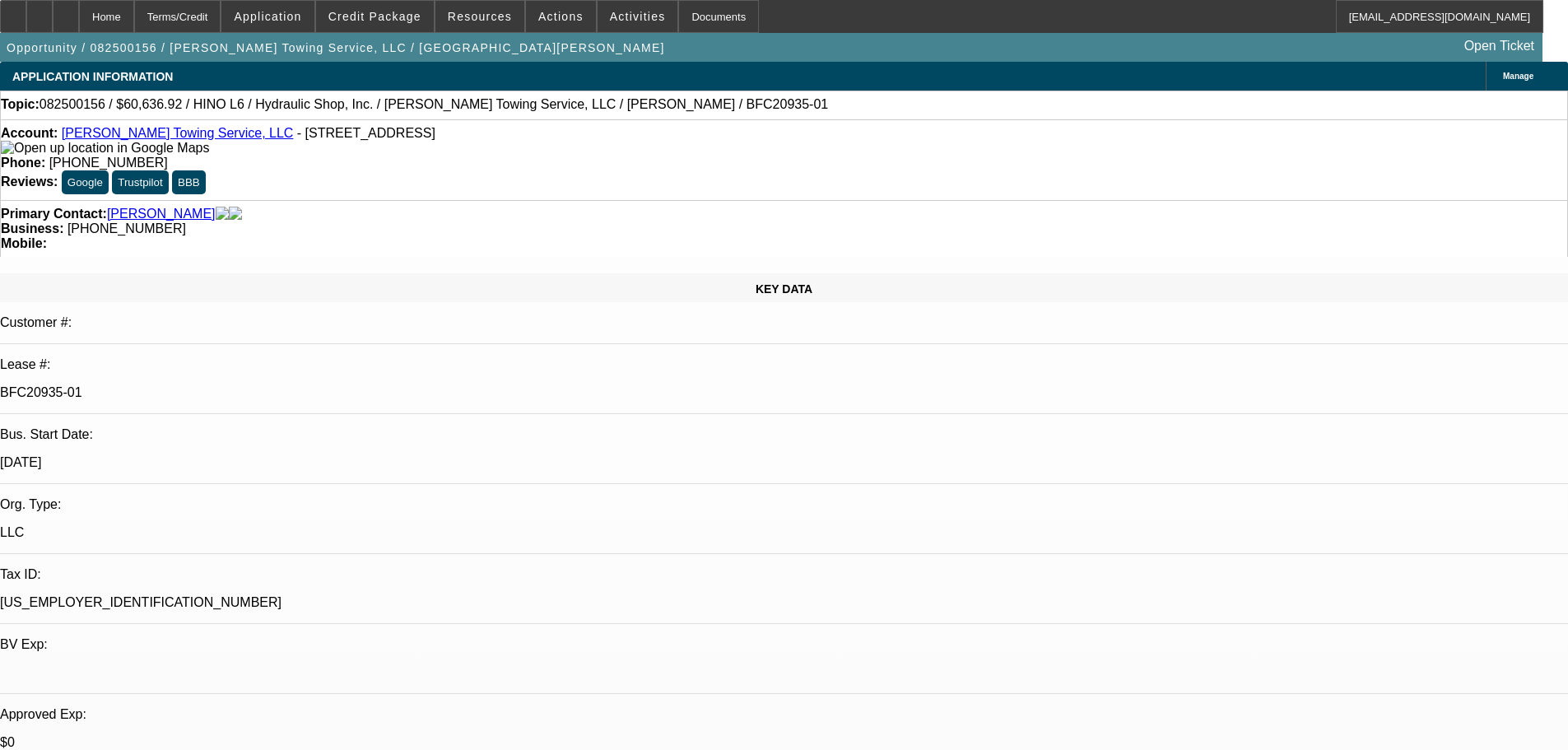
select select "0"
select select "6"
select select "0"
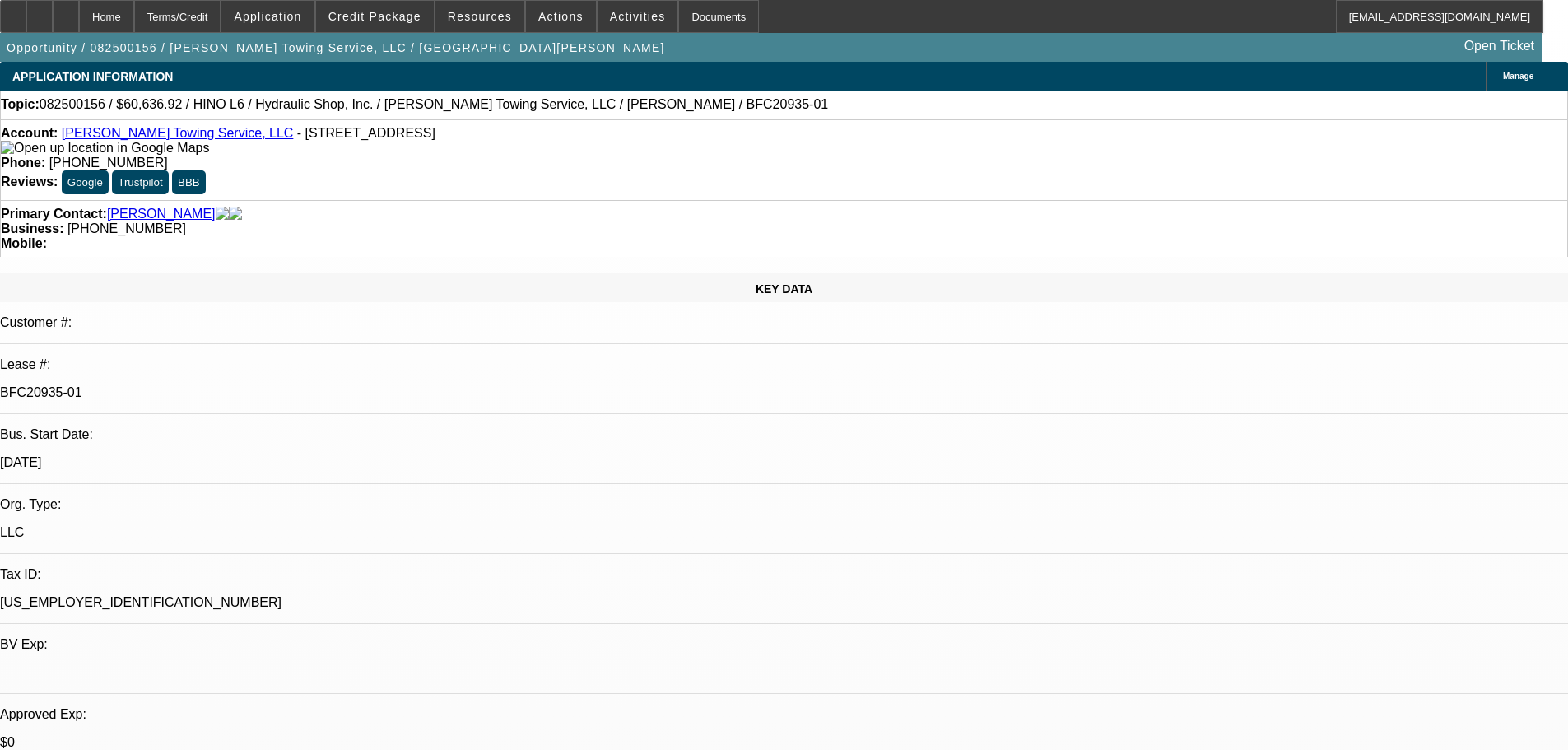
select select "6"
select select "0"
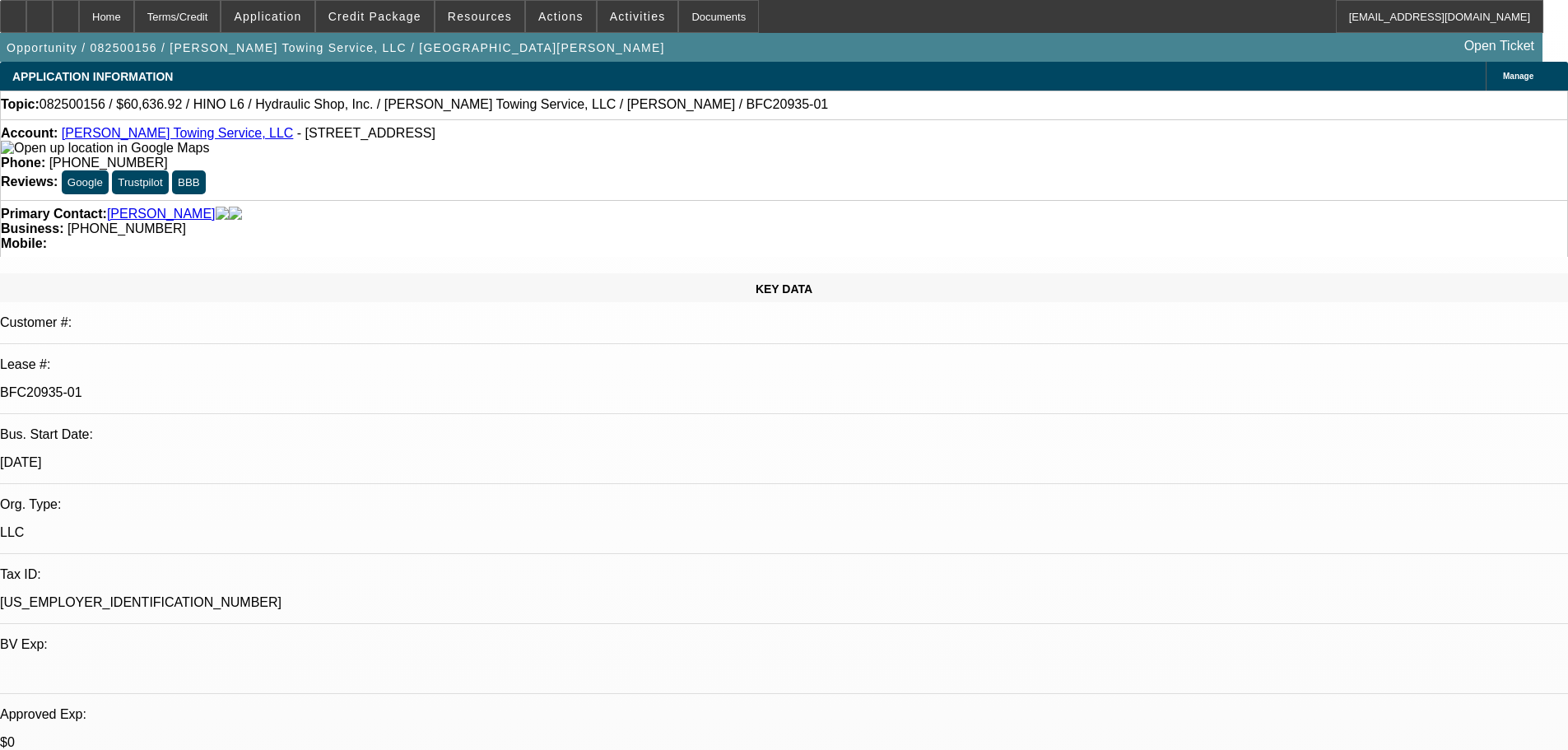
select select "6"
select select "0"
select select "6"
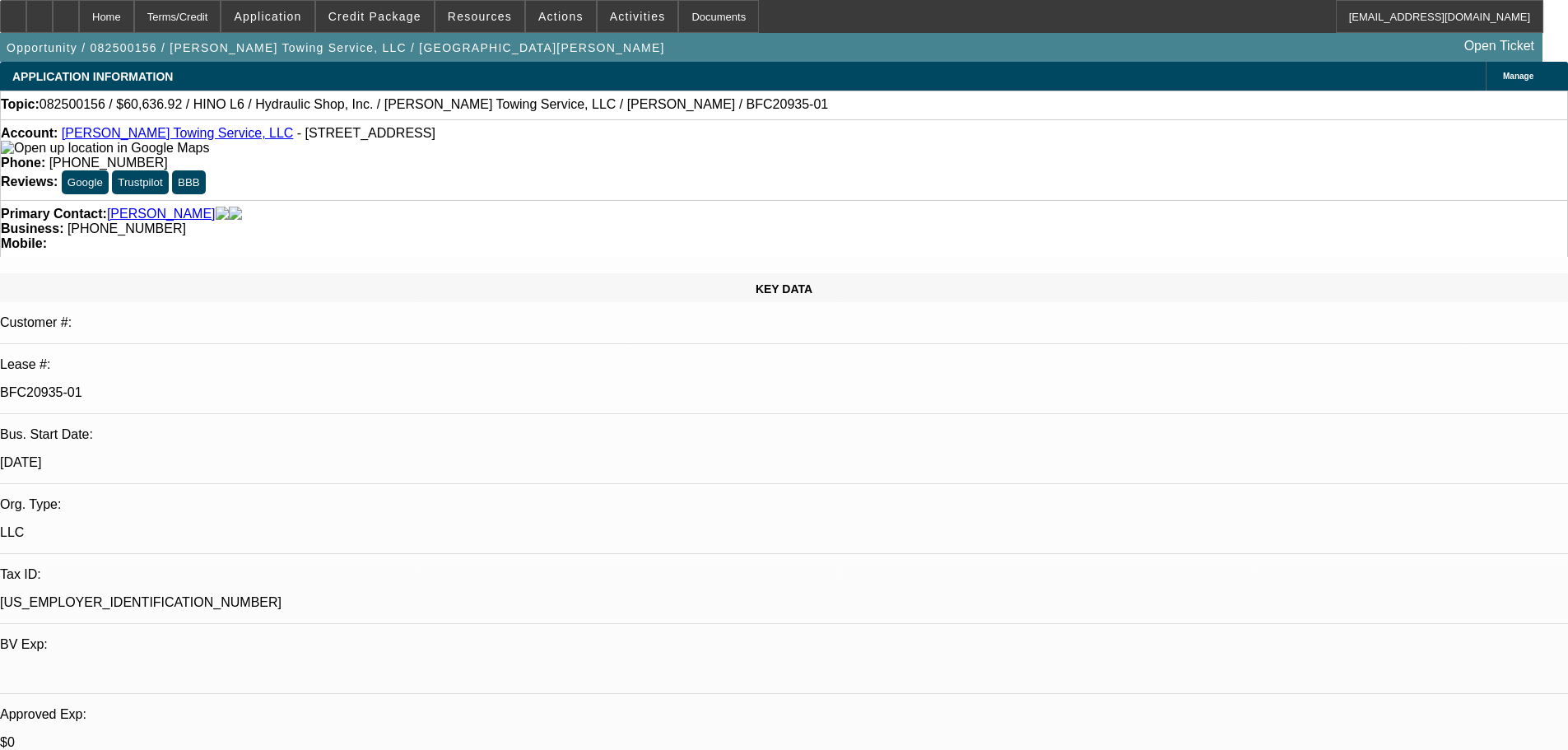
select select "0"
select select "6"
select select "0"
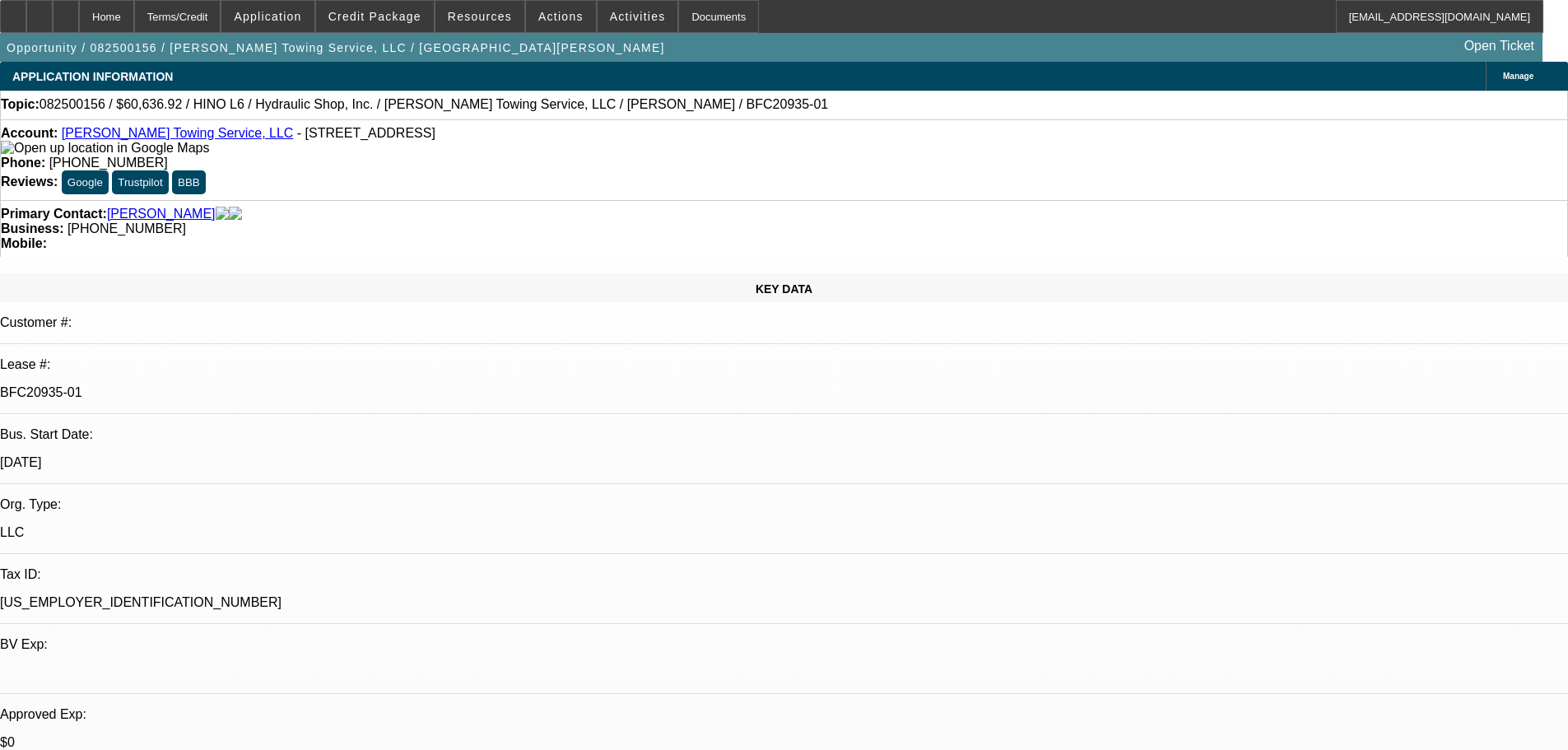
select select "0"
select select "6"
